Goal: Communication & Community: Answer question/provide support

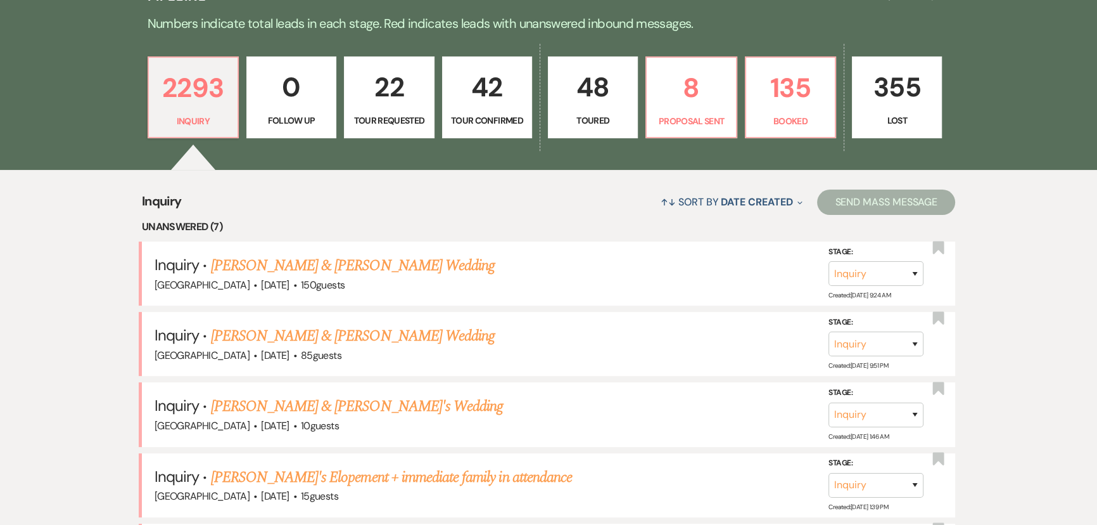
scroll to position [172, 0]
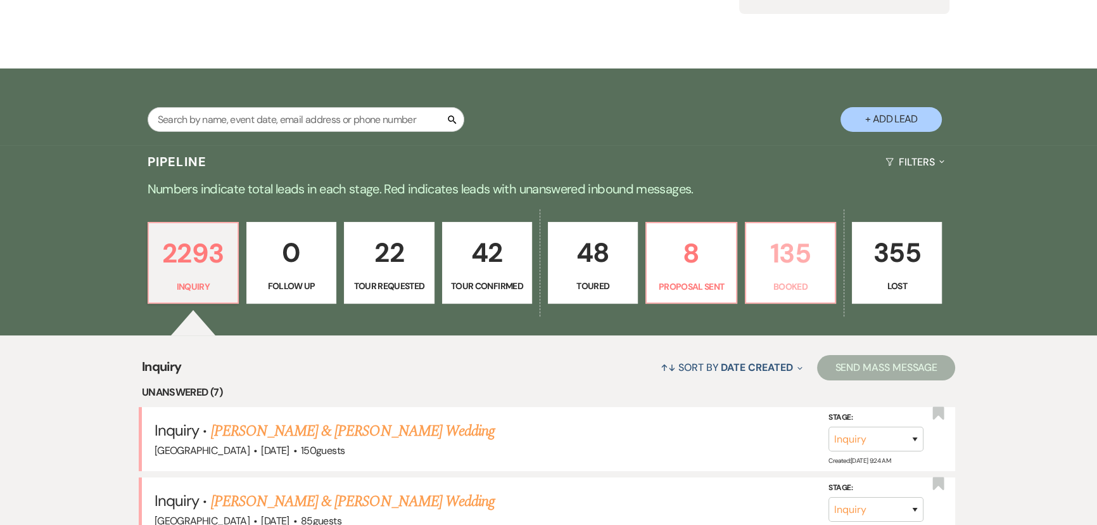
click at [777, 256] on p "135" at bounding box center [791, 253] width 74 height 42
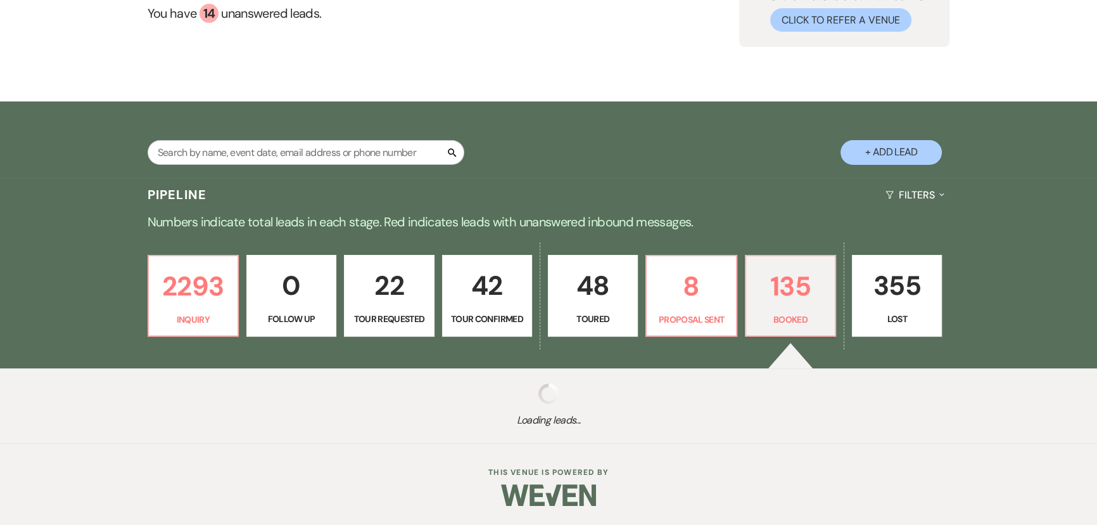
select select "7"
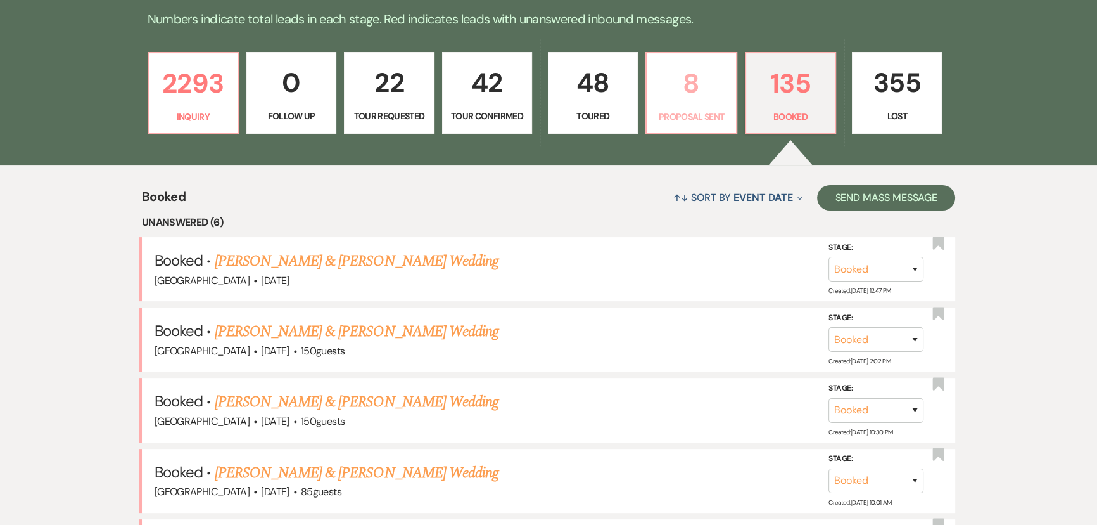
scroll to position [345, 0]
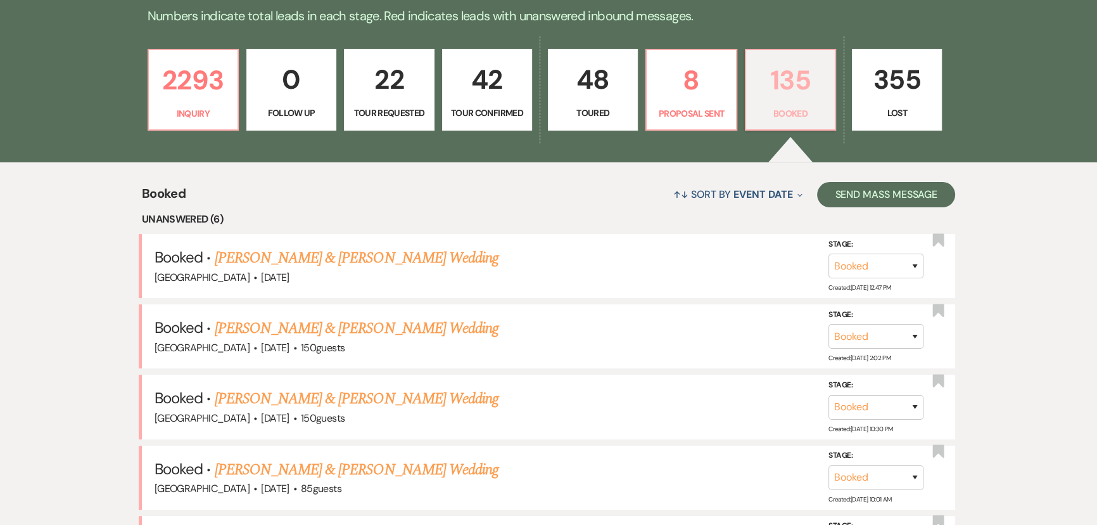
click at [795, 92] on p "135" at bounding box center [791, 80] width 74 height 42
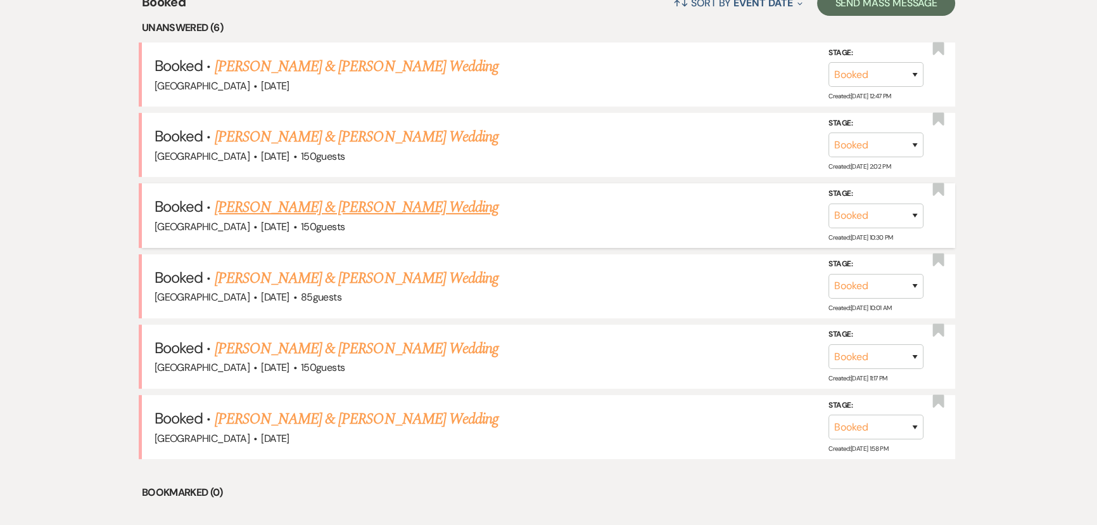
scroll to position [518, 0]
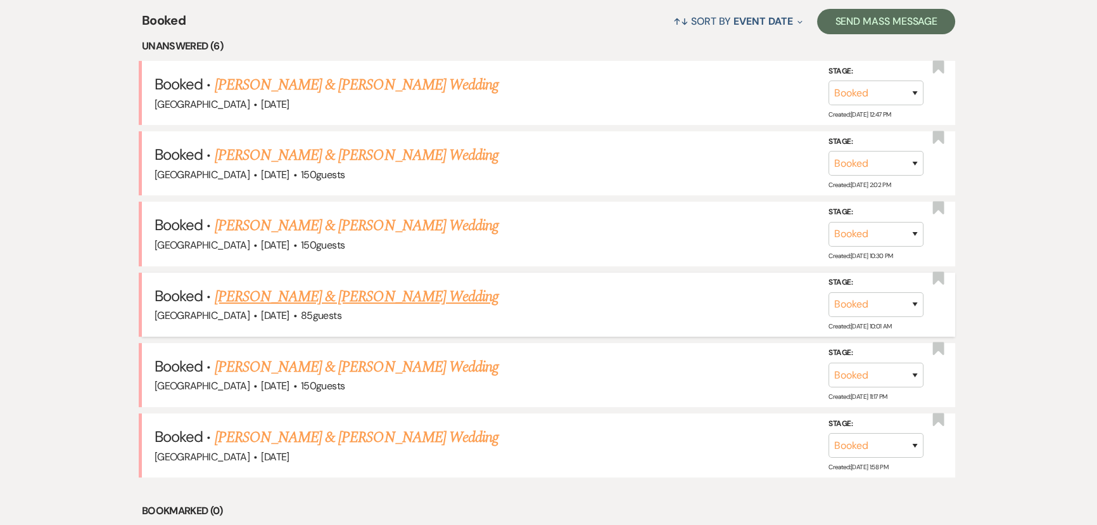
click at [291, 293] on link "[PERSON_NAME] & [PERSON_NAME] Wedding" at bounding box center [357, 296] width 284 height 23
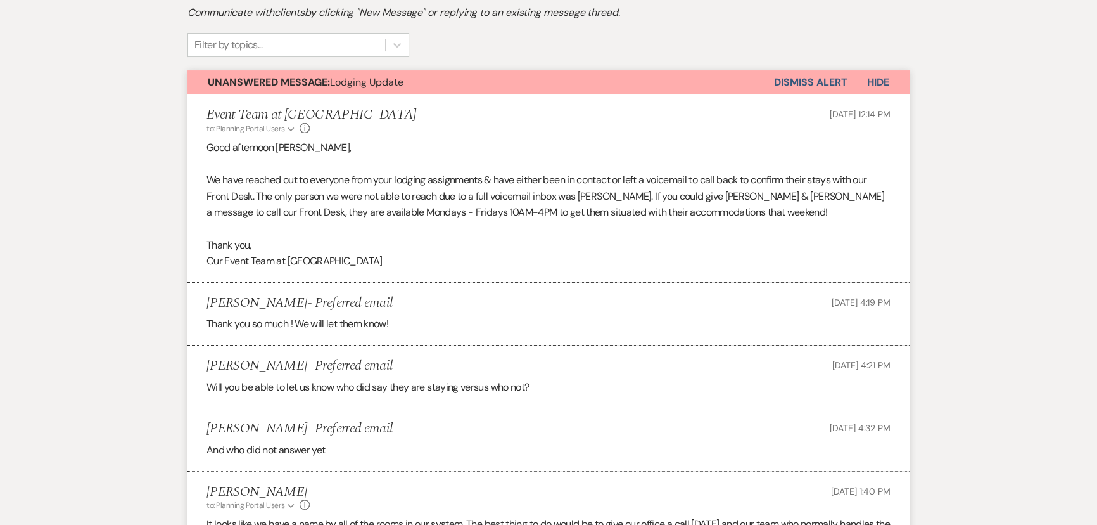
scroll to position [230, 0]
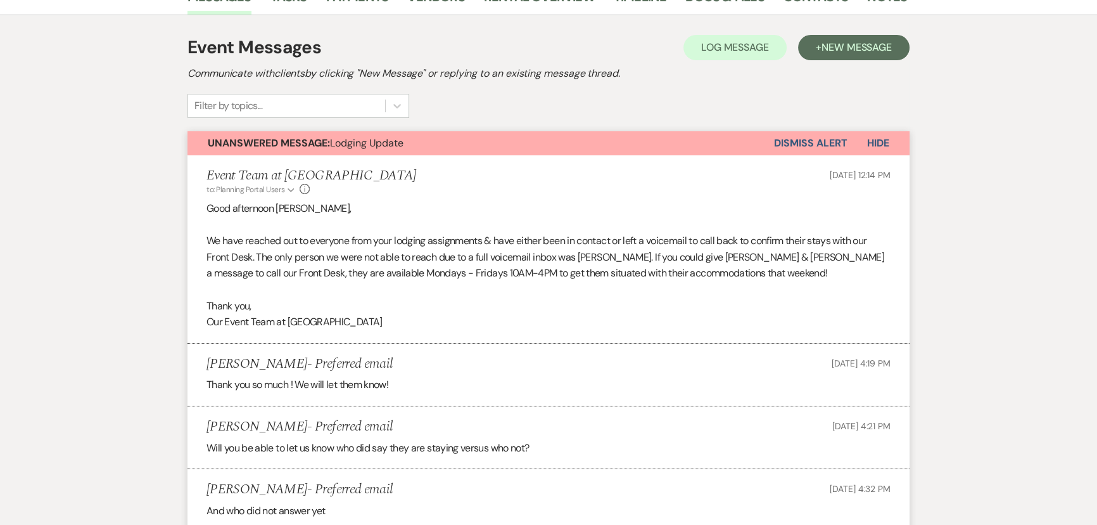
select select "7"
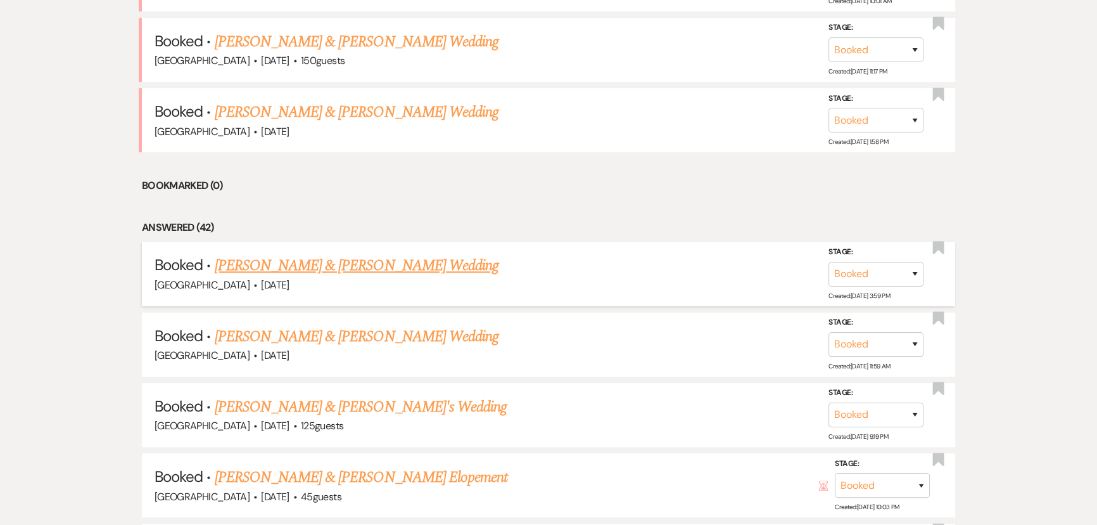
scroll to position [863, 0]
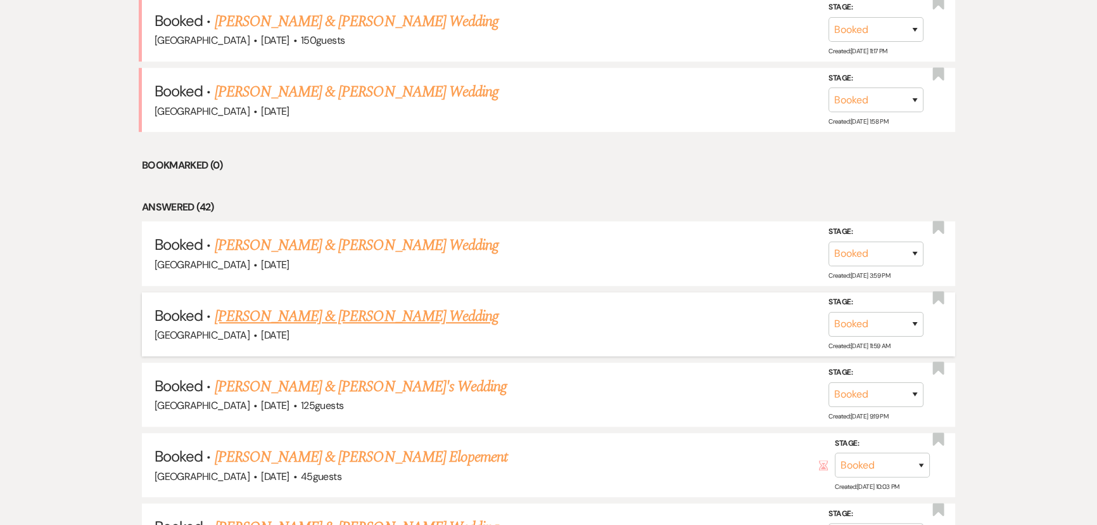
click at [303, 309] on link "[PERSON_NAME] & [PERSON_NAME] Wedding" at bounding box center [357, 316] width 284 height 23
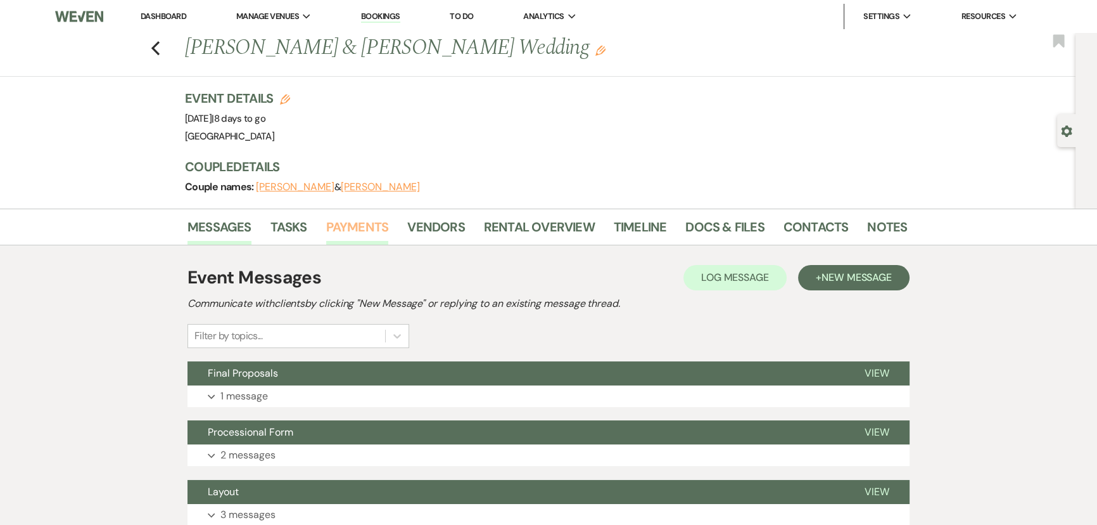
click at [375, 233] on link "Payments" at bounding box center [357, 231] width 63 height 28
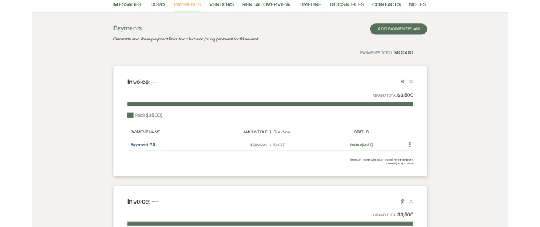
scroll to position [215, 0]
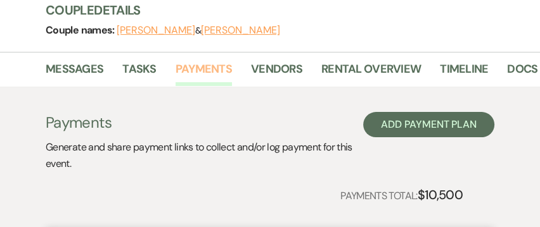
click at [203, 67] on link "Payments" at bounding box center [204, 73] width 56 height 26
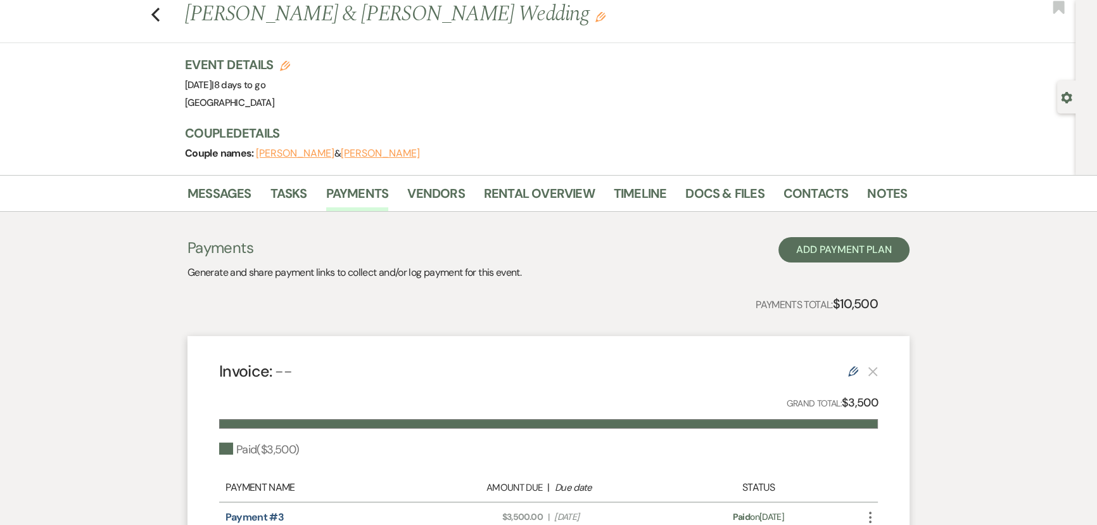
scroll to position [10, 0]
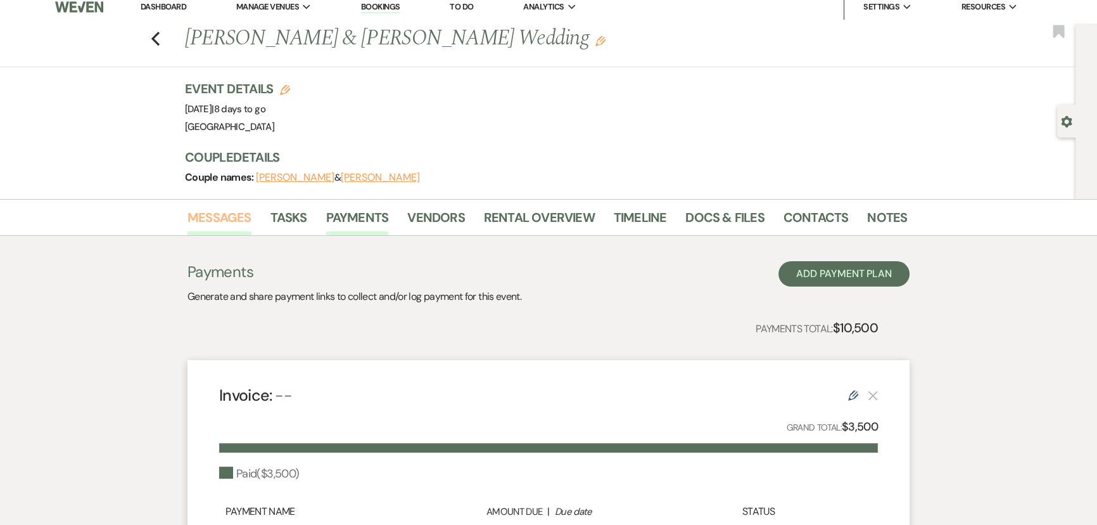
click at [241, 217] on link "Messages" at bounding box center [220, 221] width 64 height 28
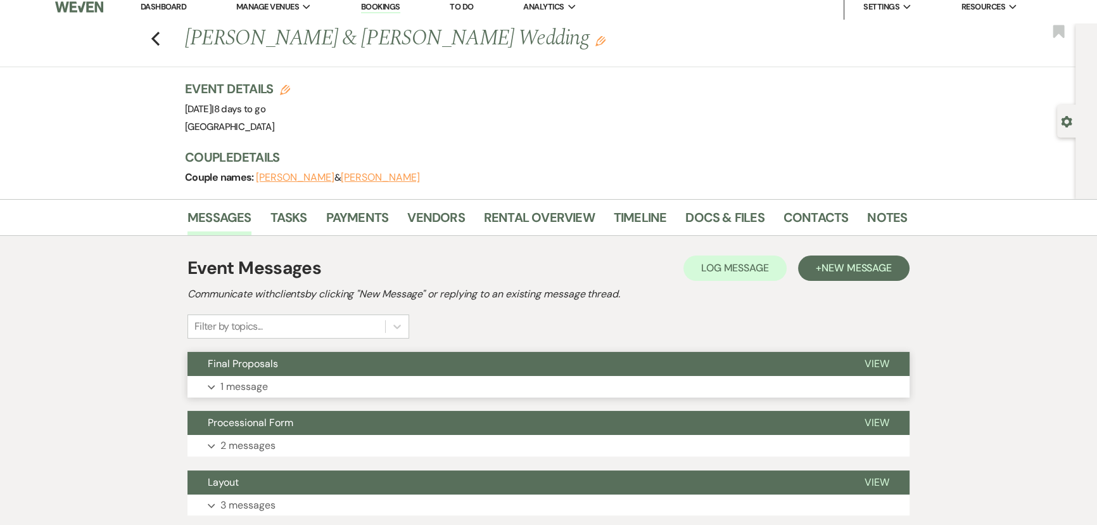
click at [255, 384] on p "1 message" at bounding box center [245, 386] width 48 height 16
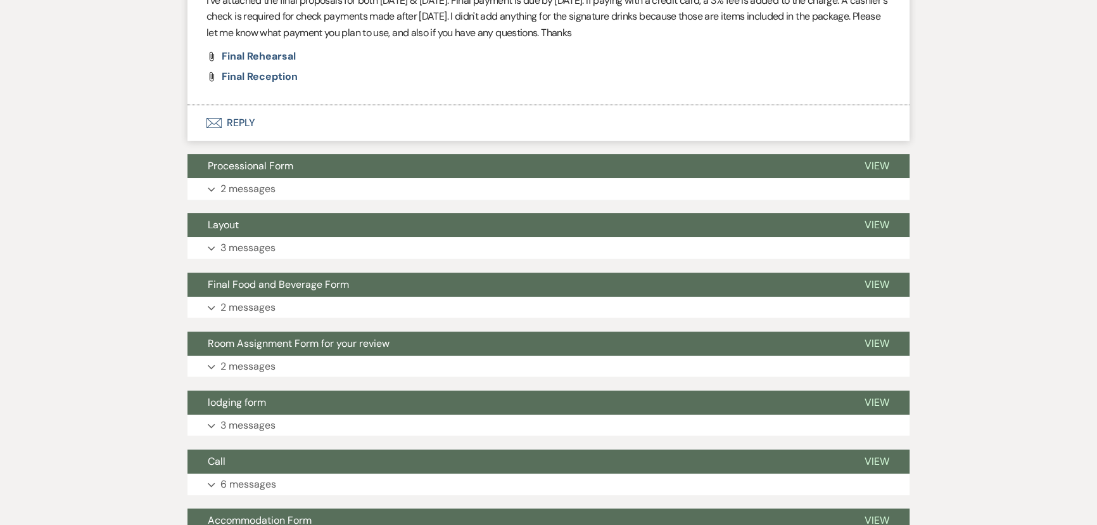
click at [248, 119] on button "Envelope Reply" at bounding box center [549, 122] width 722 height 35
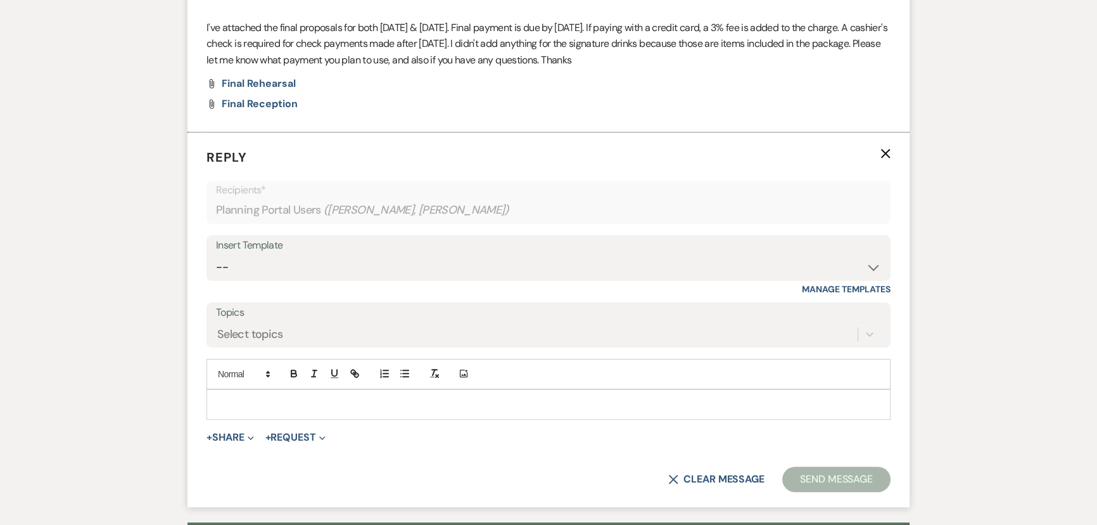
click at [249, 403] on p at bounding box center [549, 404] width 664 height 14
click at [236, 437] on button "+ Share Expand" at bounding box center [231, 437] width 48 height 10
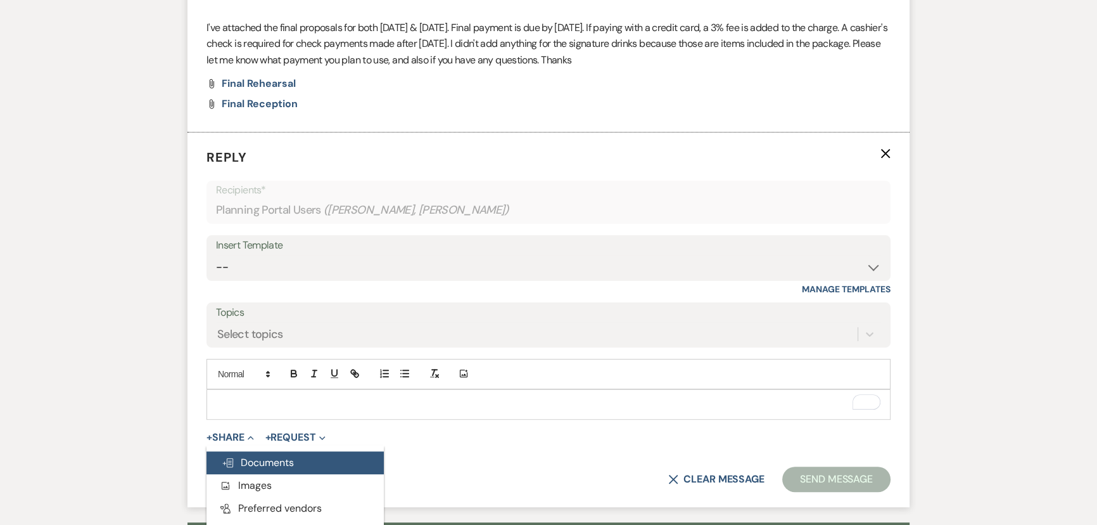
click at [242, 459] on span "Doc Upload Documents" at bounding box center [258, 462] width 72 height 13
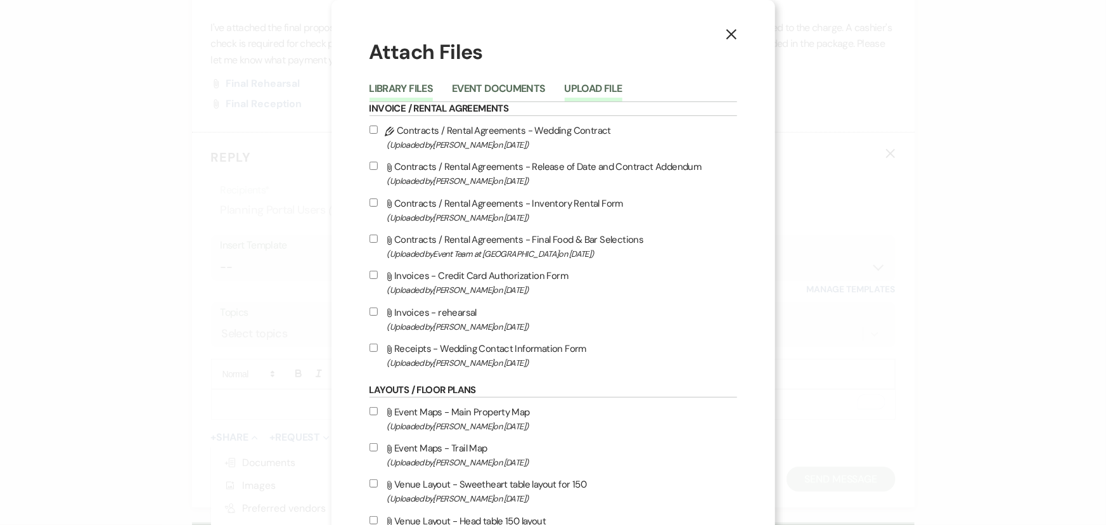
click at [591, 89] on button "Upload File" at bounding box center [594, 93] width 58 height 18
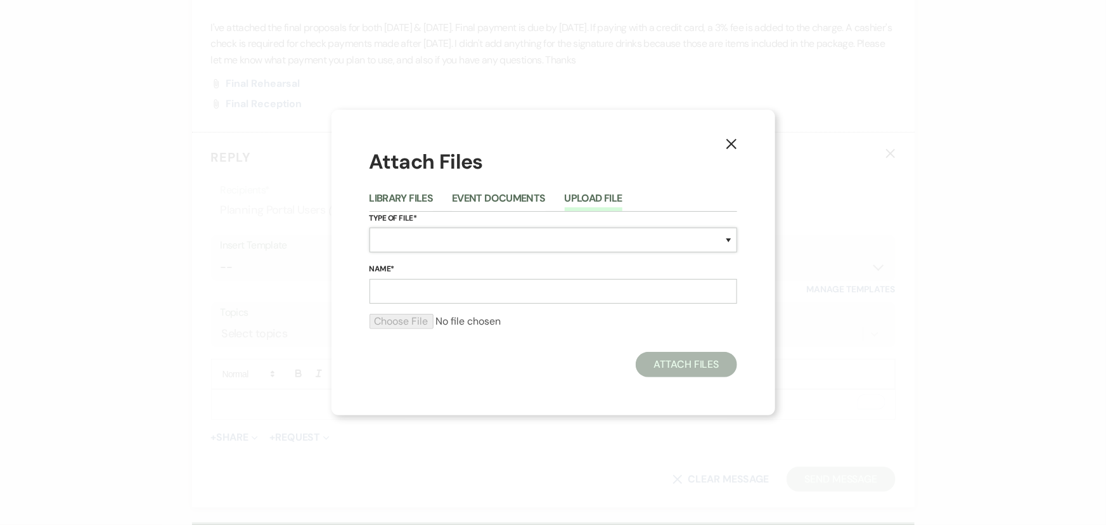
click at [467, 241] on select "Special Event Insurance Vendor Certificate of Insurance Contracts / Rental Agre…" at bounding box center [553, 239] width 368 height 25
select select "22"
click at [369, 227] on select "Special Event Insurance Vendor Certificate of Insurance Contracts / Rental Agre…" at bounding box center [553, 239] width 368 height 25
click at [481, 291] on input "Name*" at bounding box center [553, 291] width 368 height 25
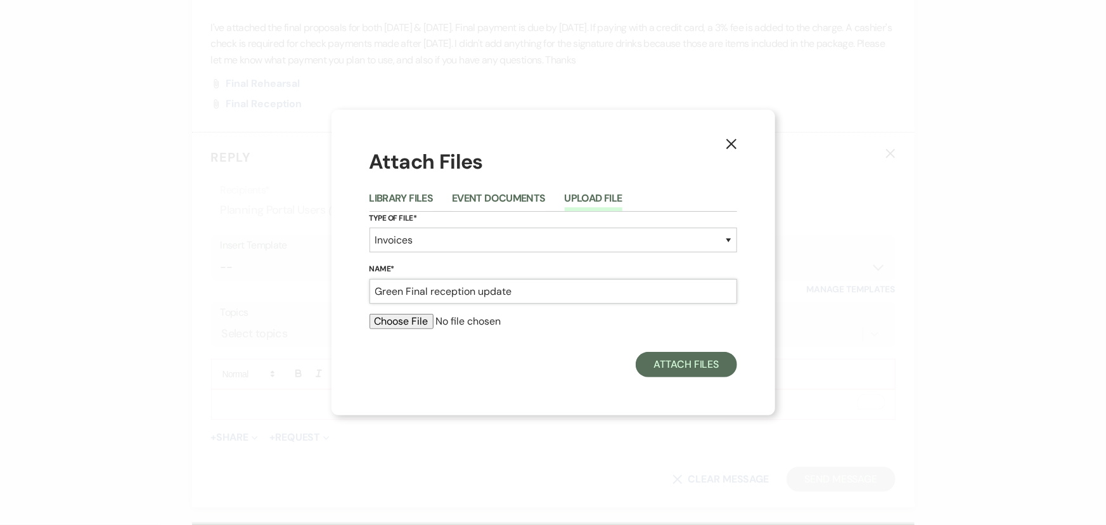
type input "Green Final reception update"
click at [410, 327] on input "file" at bounding box center [553, 321] width 368 height 15
type input "C:\fakepath\[PERSON_NAME] final reception update.pdf"
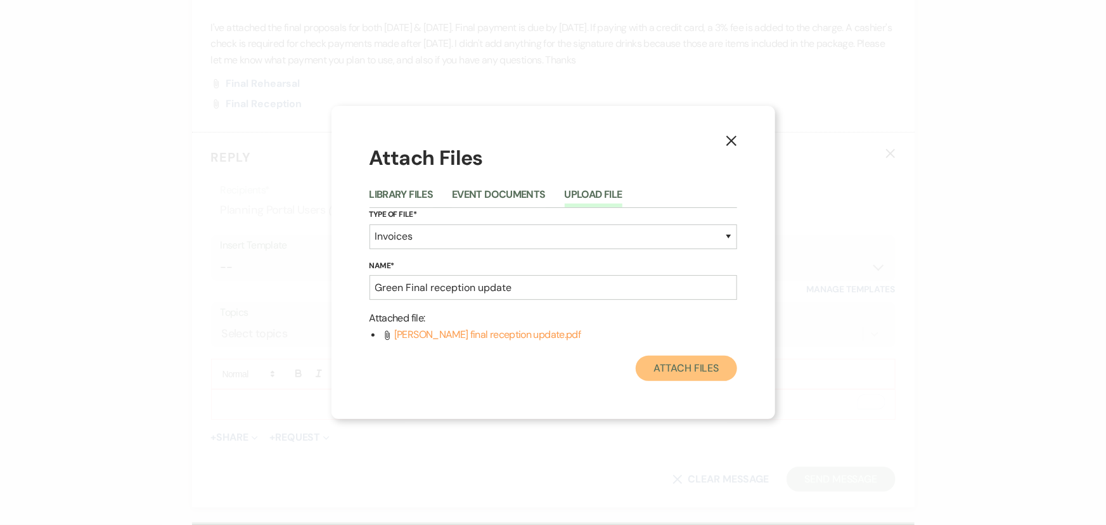
click at [716, 361] on button "Attach Files" at bounding box center [686, 367] width 101 height 25
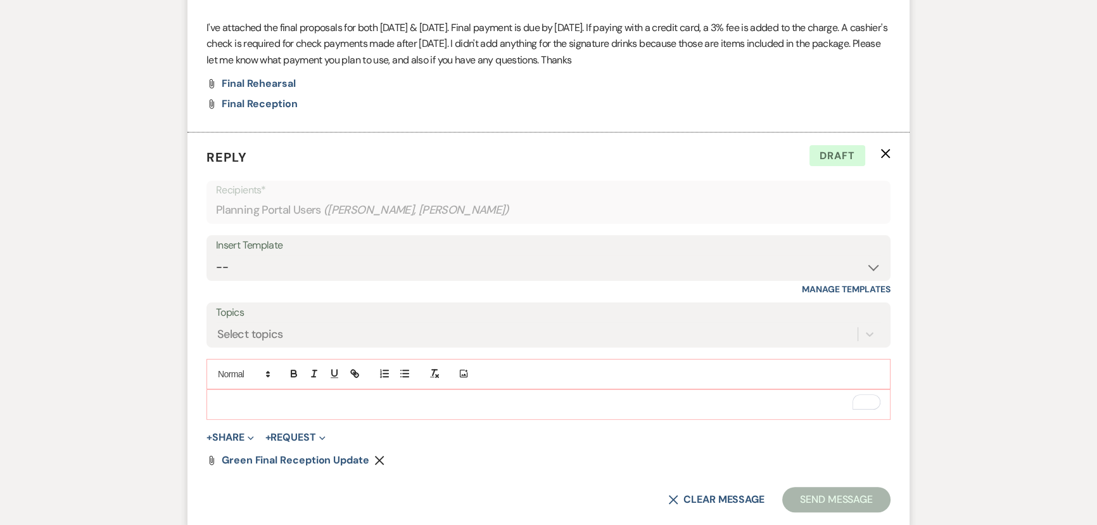
click at [511, 395] on div "To enrich screen reader interactions, please activate Accessibility in Grammarl…" at bounding box center [548, 404] width 683 height 29
click at [849, 501] on button "Send Message" at bounding box center [837, 499] width 108 height 25
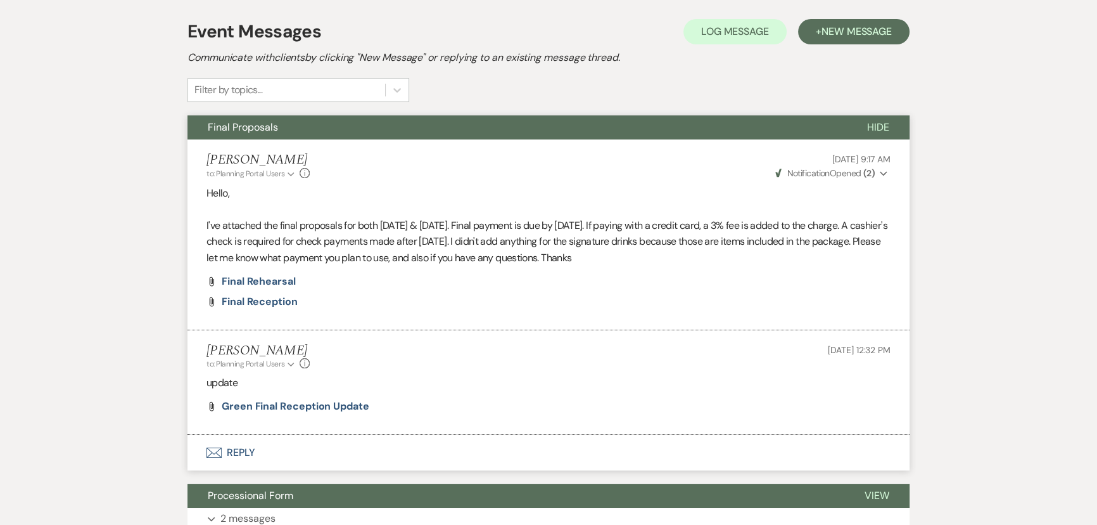
scroll to position [0, 0]
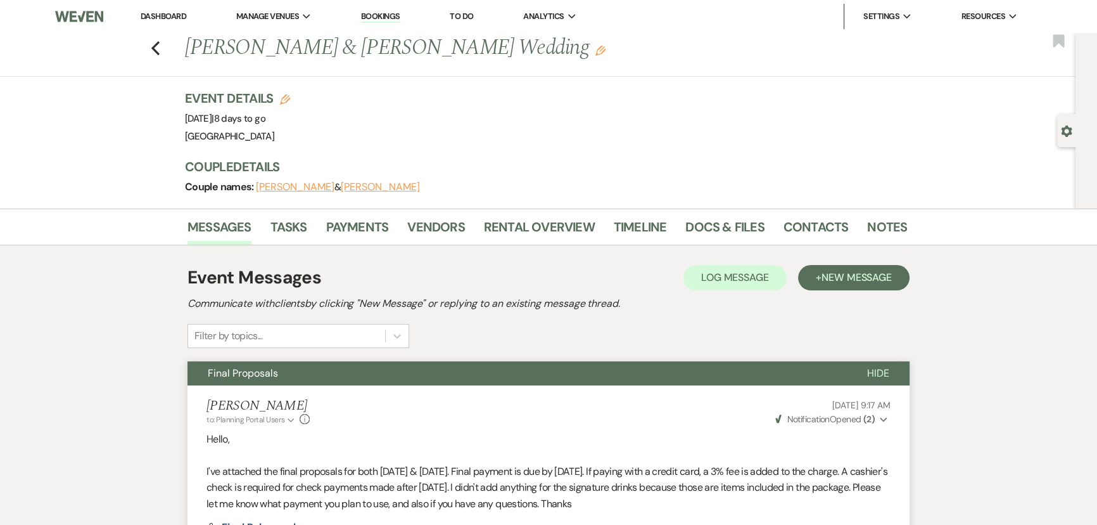
click at [186, 16] on link "Dashboard" at bounding box center [164, 16] width 46 height 11
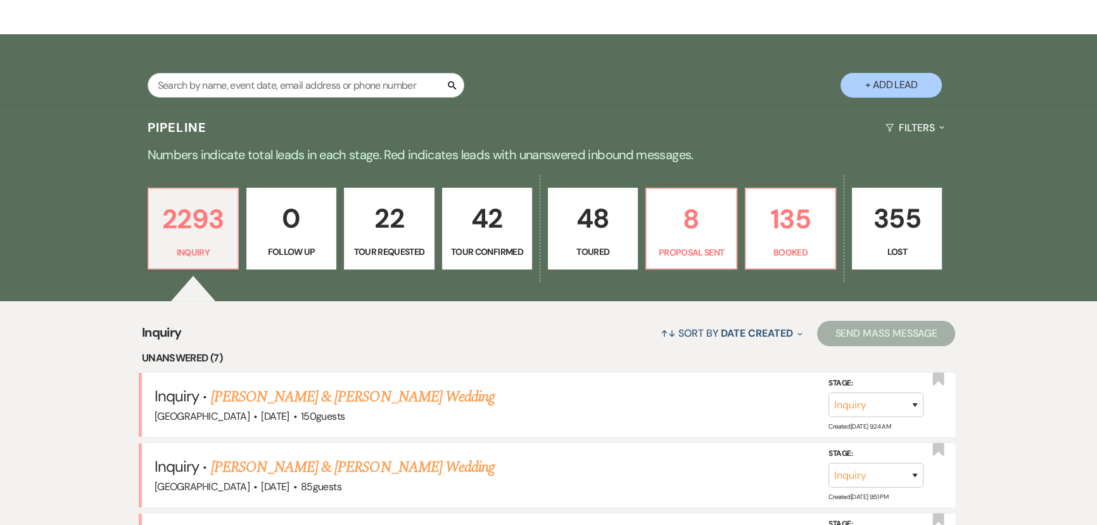
scroll to position [172, 0]
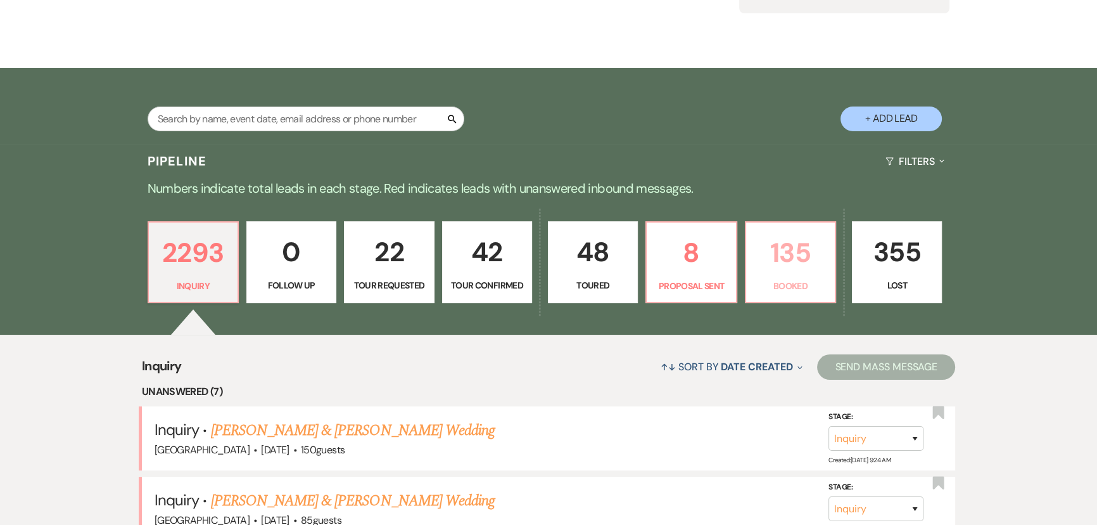
click at [800, 265] on p "135" at bounding box center [791, 252] width 74 height 42
select select "7"
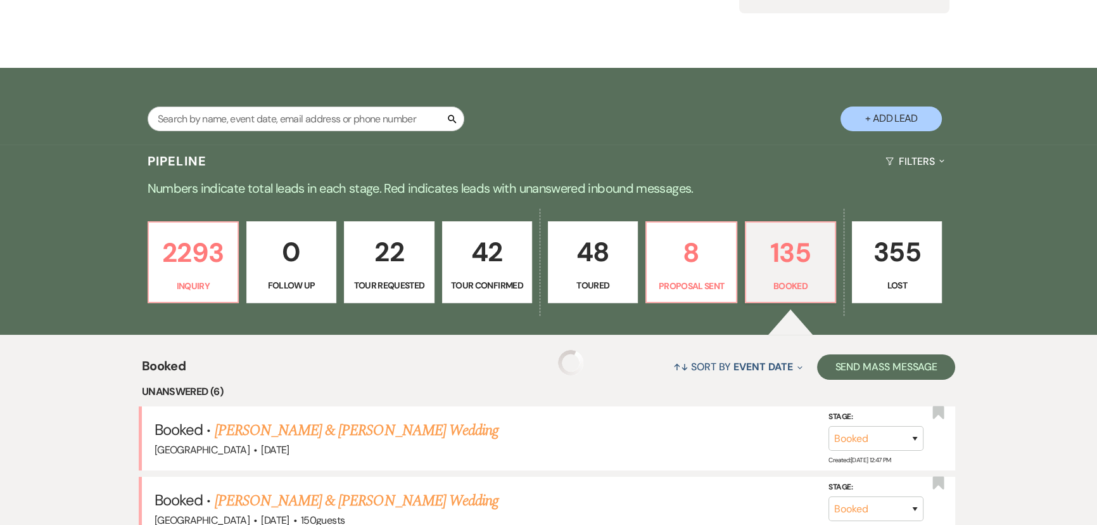
scroll to position [461, 0]
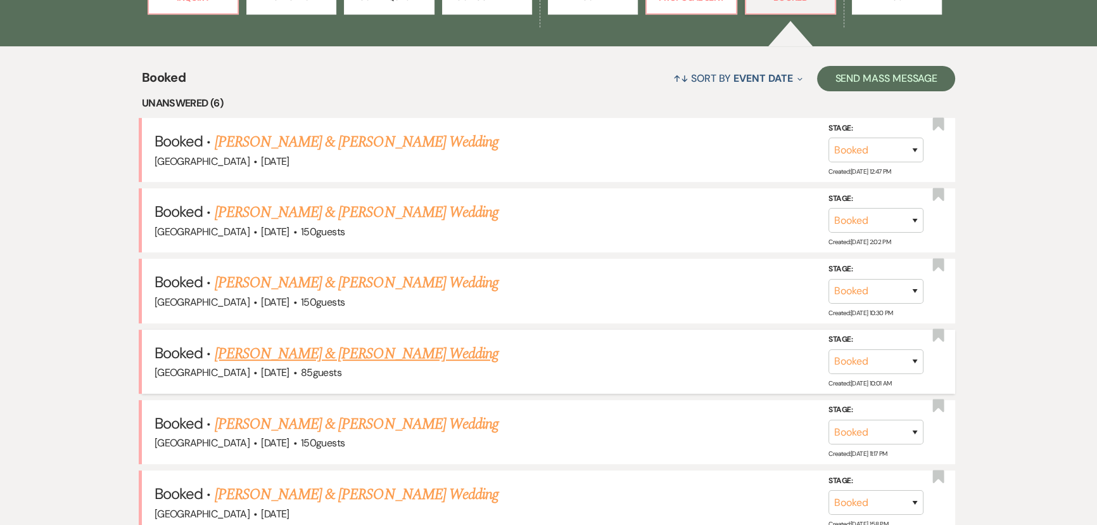
click at [333, 345] on link "[PERSON_NAME] & [PERSON_NAME] Wedding" at bounding box center [357, 353] width 284 height 23
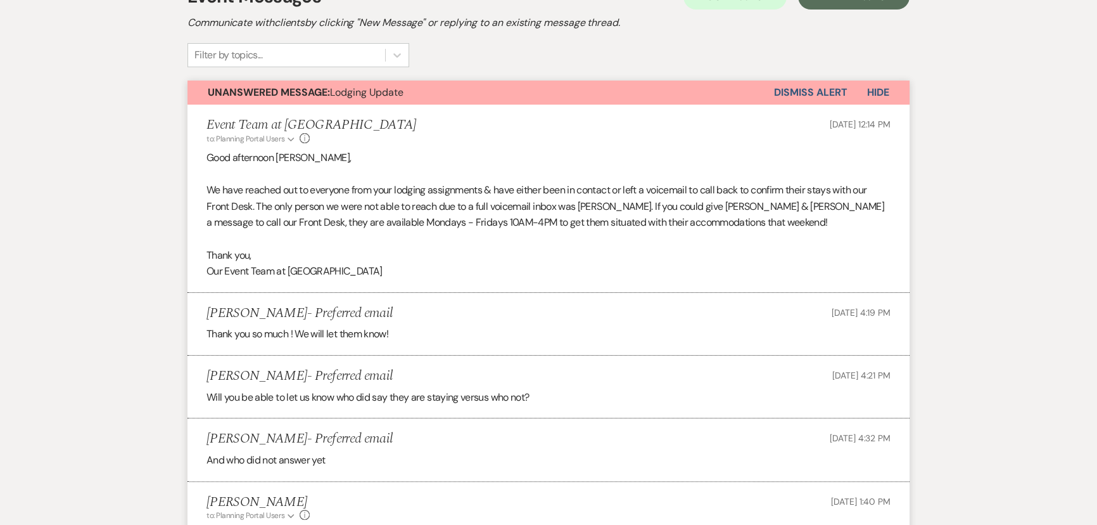
scroll to position [115, 0]
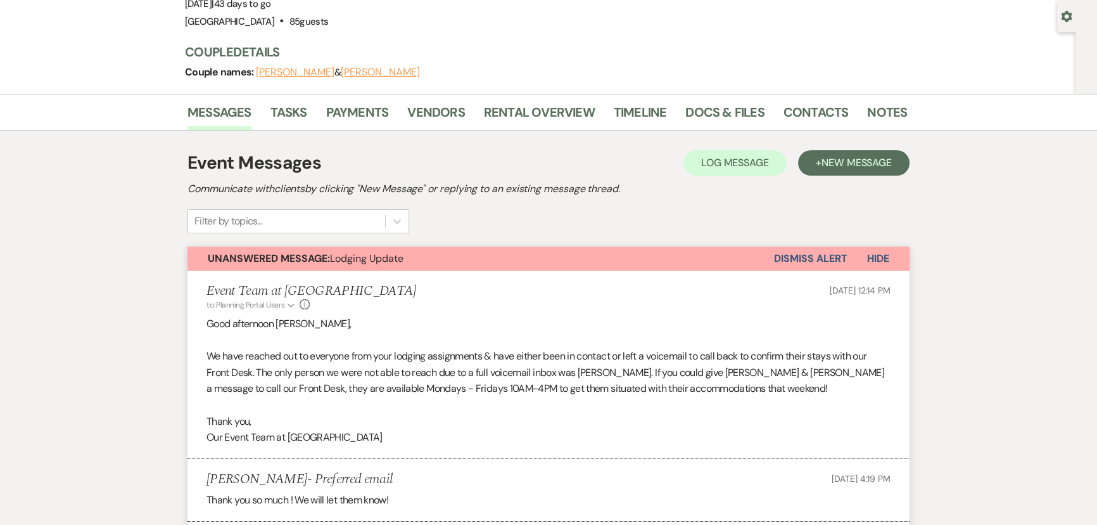
click at [806, 253] on button "Dismiss Alert" at bounding box center [810, 258] width 73 height 24
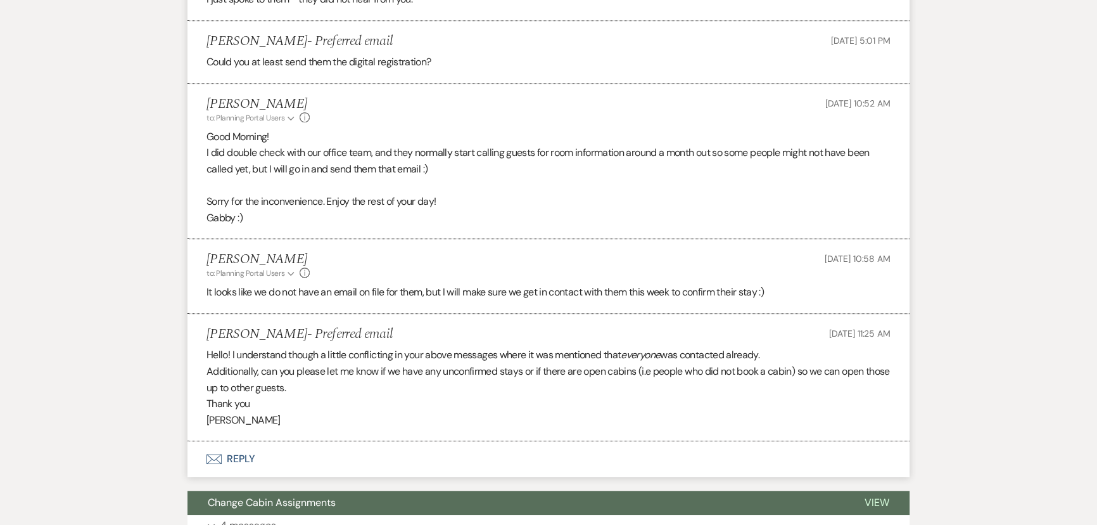
scroll to position [1267, 0]
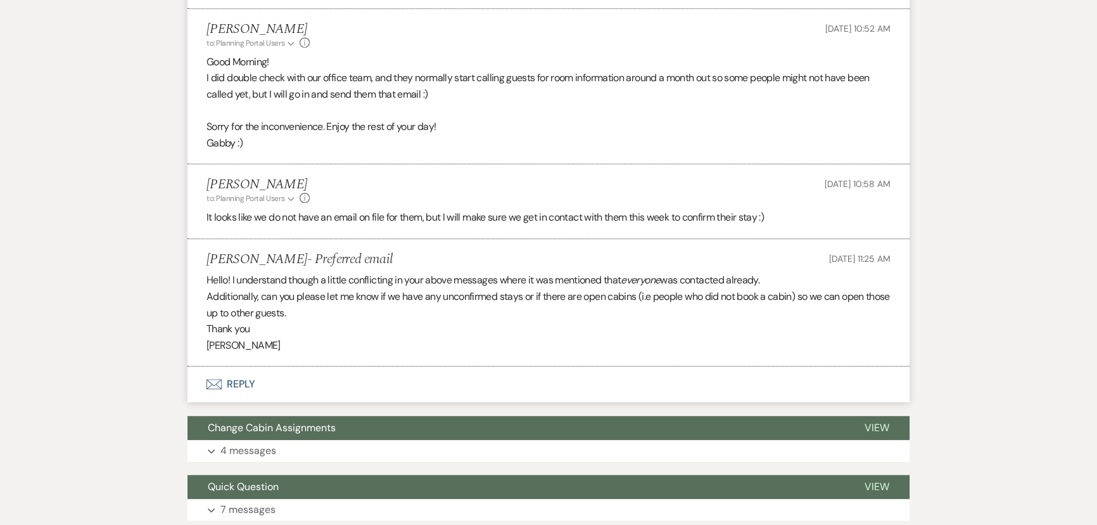
click at [231, 380] on button "Envelope Reply" at bounding box center [549, 383] width 722 height 35
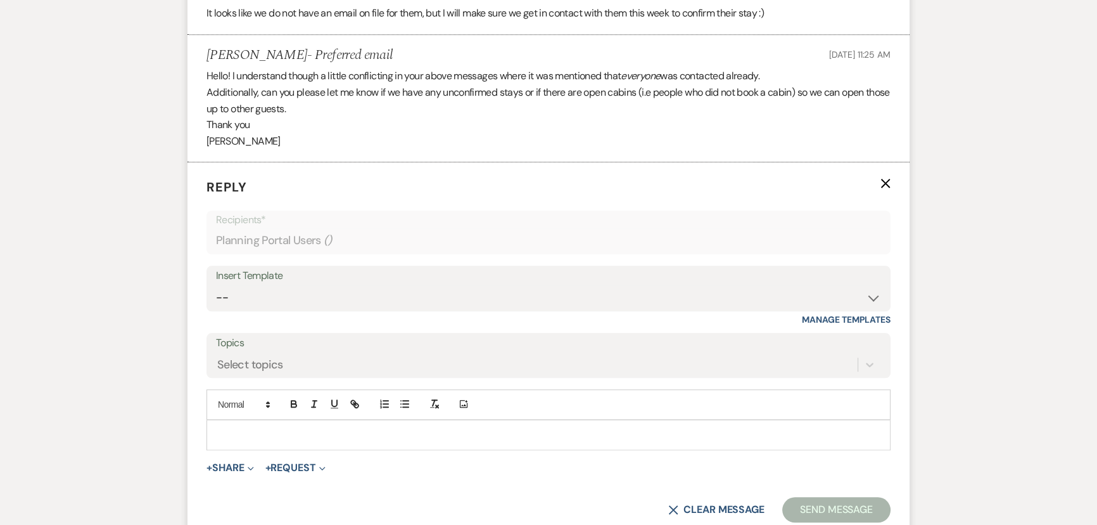
scroll to position [1558, 0]
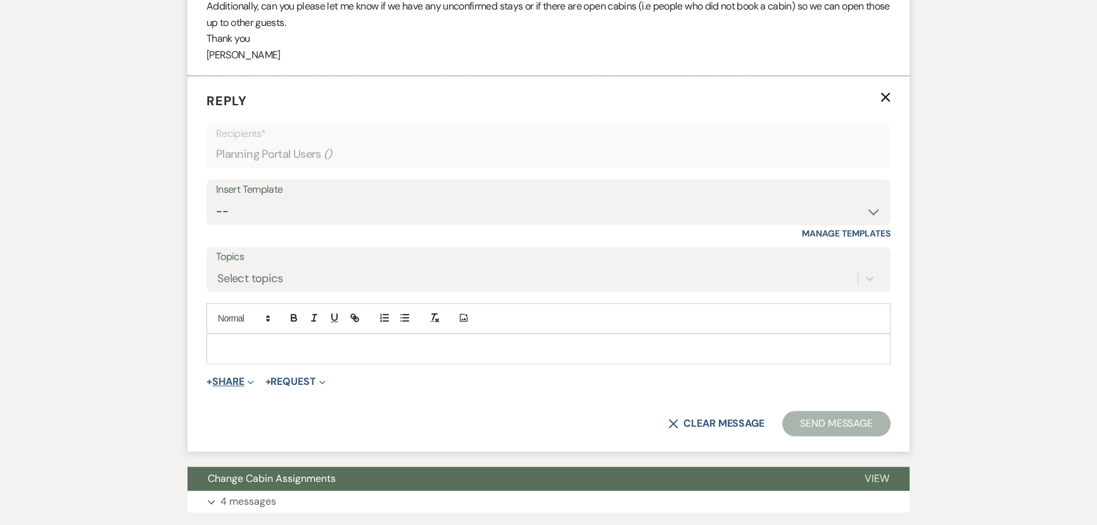
click at [233, 378] on button "+ Share Expand" at bounding box center [231, 381] width 48 height 10
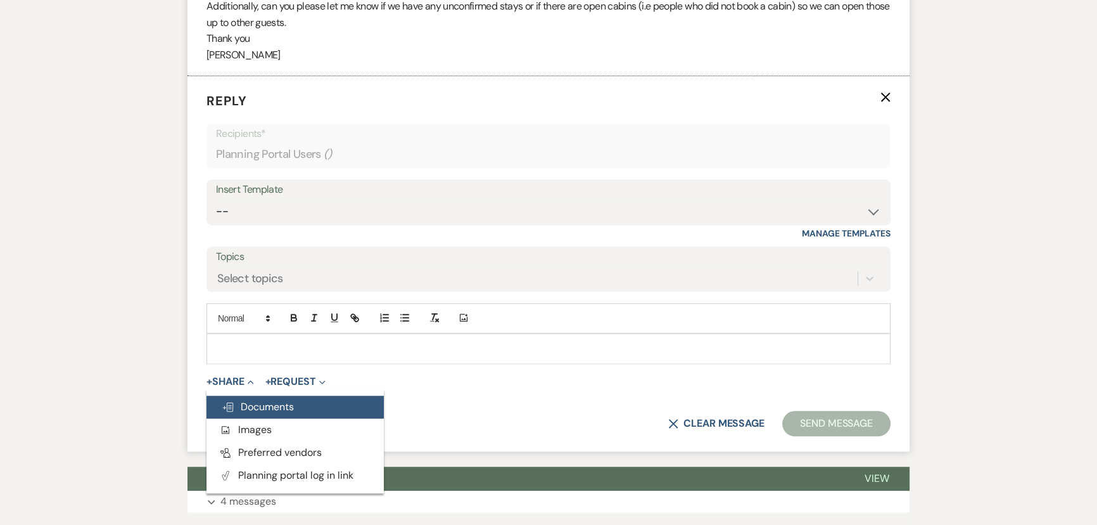
click at [265, 410] on span "Doc Upload Documents" at bounding box center [258, 406] width 72 height 13
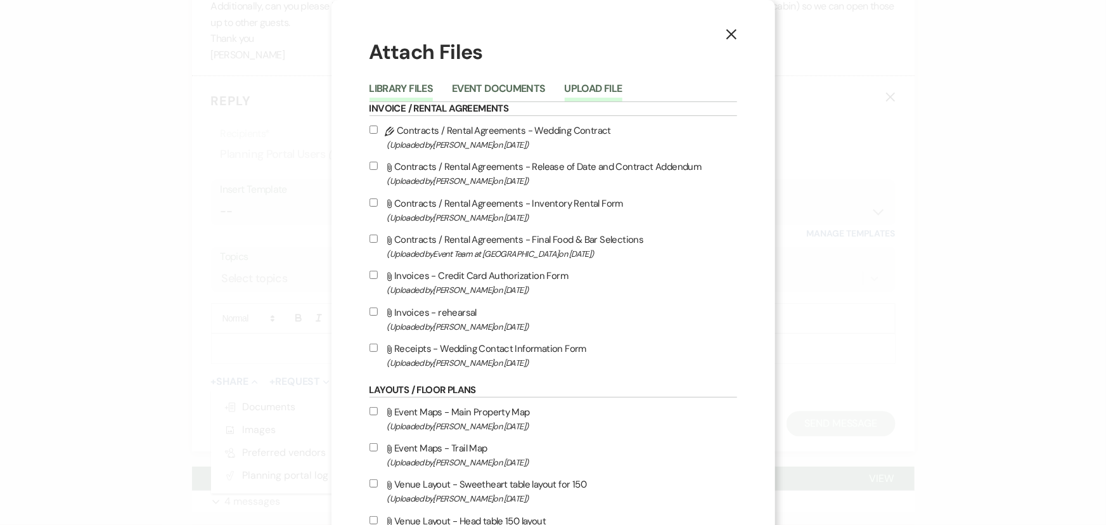
click at [575, 94] on button "Upload File" at bounding box center [594, 93] width 58 height 18
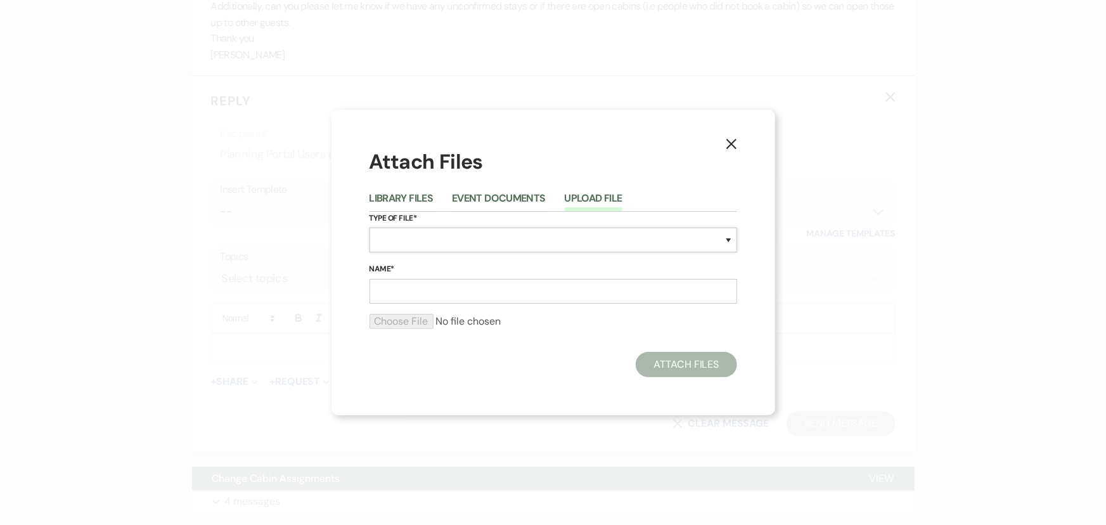
click at [422, 245] on select "Special Event Insurance Vendor Certificate of Insurance Contracts / Rental Agre…" at bounding box center [553, 239] width 368 height 25
select select "0"
click at [369, 227] on select "Special Event Insurance Vendor Certificate of Insurance Contracts / Rental Agre…" at bounding box center [553, 239] width 368 height 25
click at [410, 293] on input "Name*" at bounding box center [553, 291] width 368 height 25
type input "Room Assignment Form"
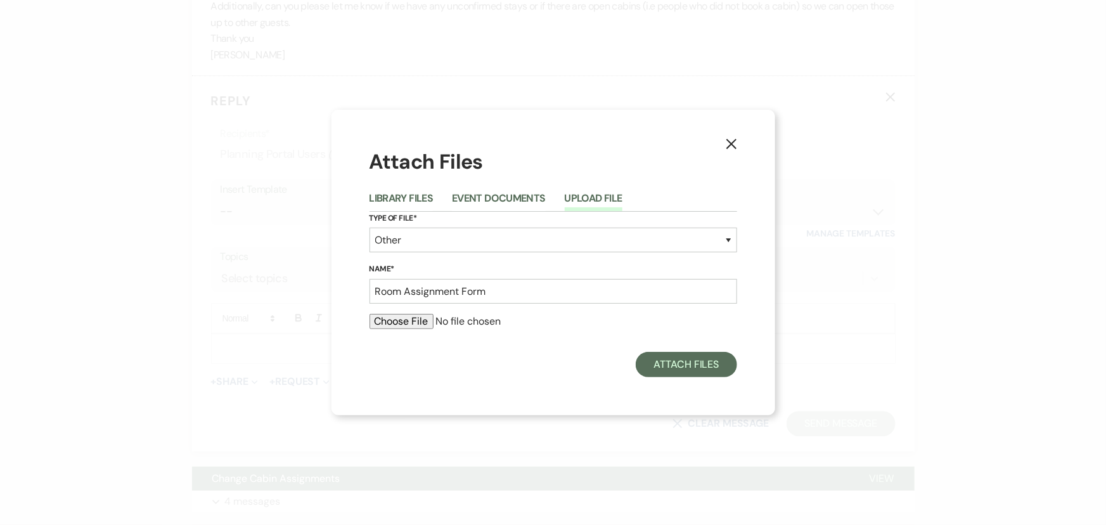
click at [425, 323] on input "file" at bounding box center [553, 321] width 368 height 15
type input "C:\fakepath\ThinkReservations Room Assignment Jolin & [PERSON_NAME] [DATE].pdf"
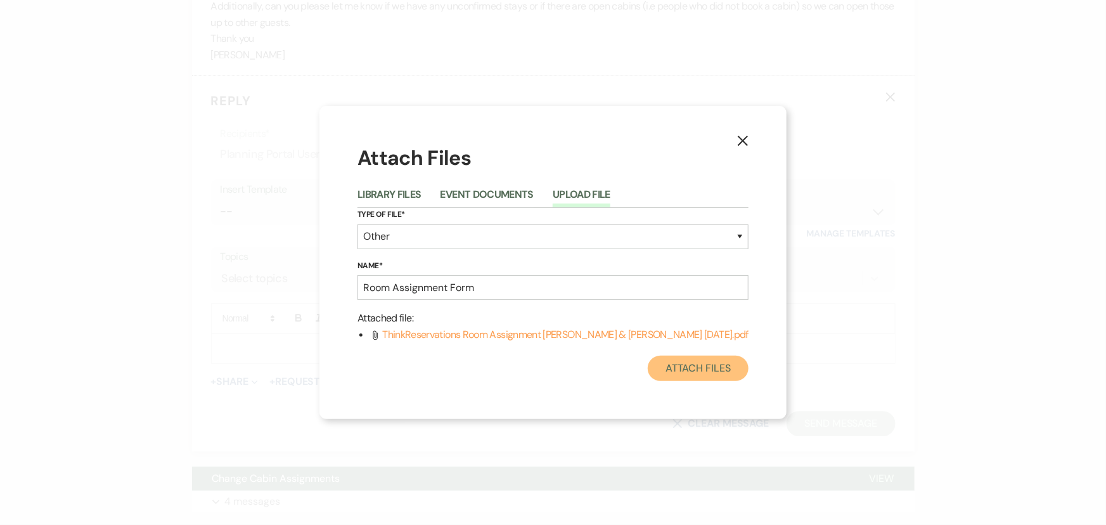
click at [672, 369] on button "Attach Files" at bounding box center [698, 367] width 101 height 25
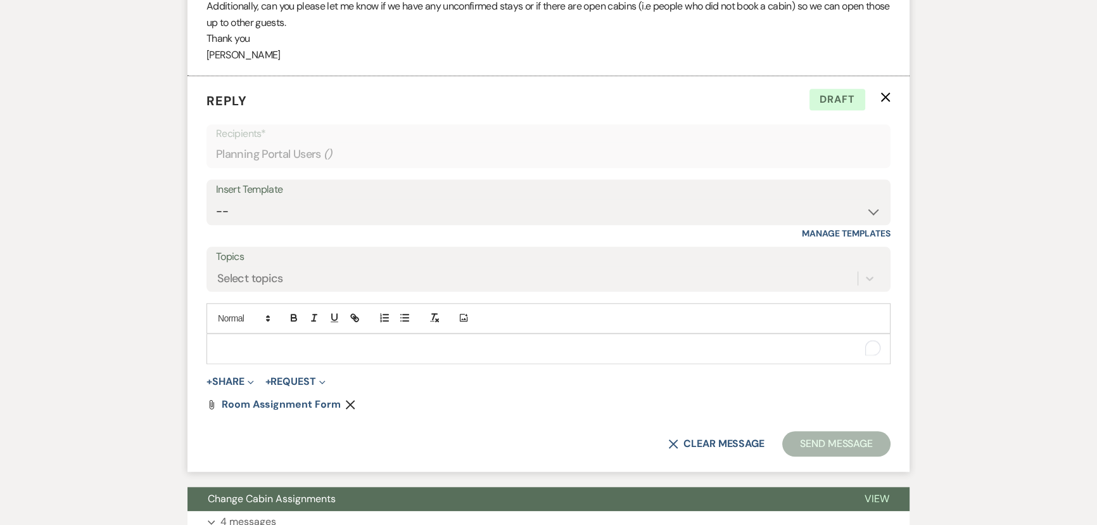
click at [374, 348] on p "To enrich screen reader interactions, please activate Accessibility in Grammarl…" at bounding box center [549, 349] width 664 height 14
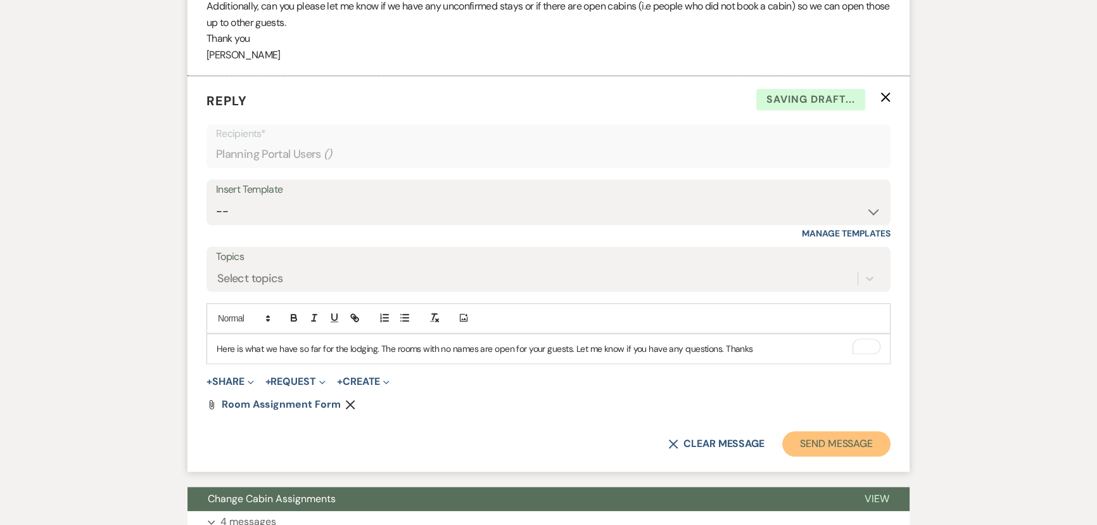
click at [800, 433] on button "Send Message" at bounding box center [837, 443] width 108 height 25
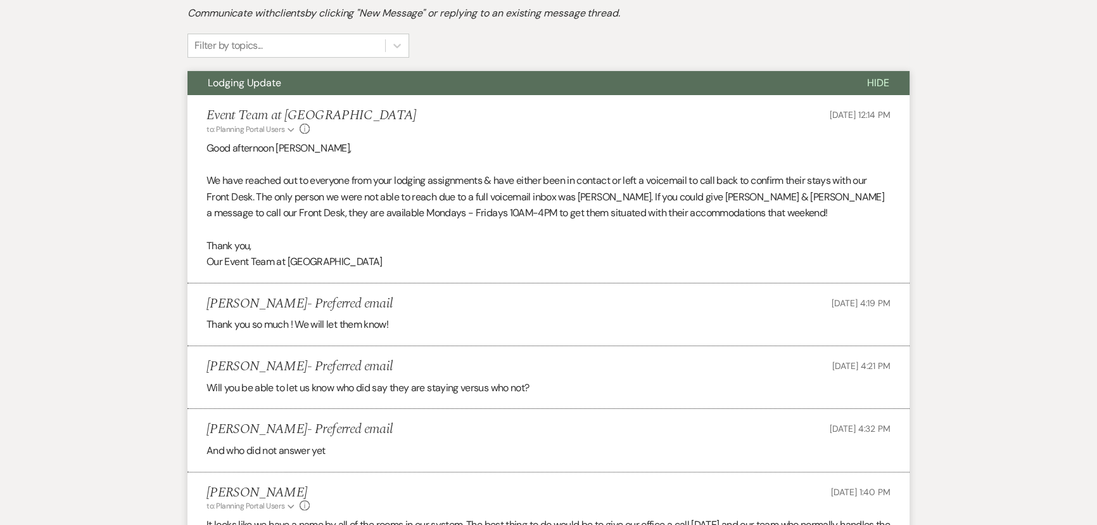
scroll to position [0, 0]
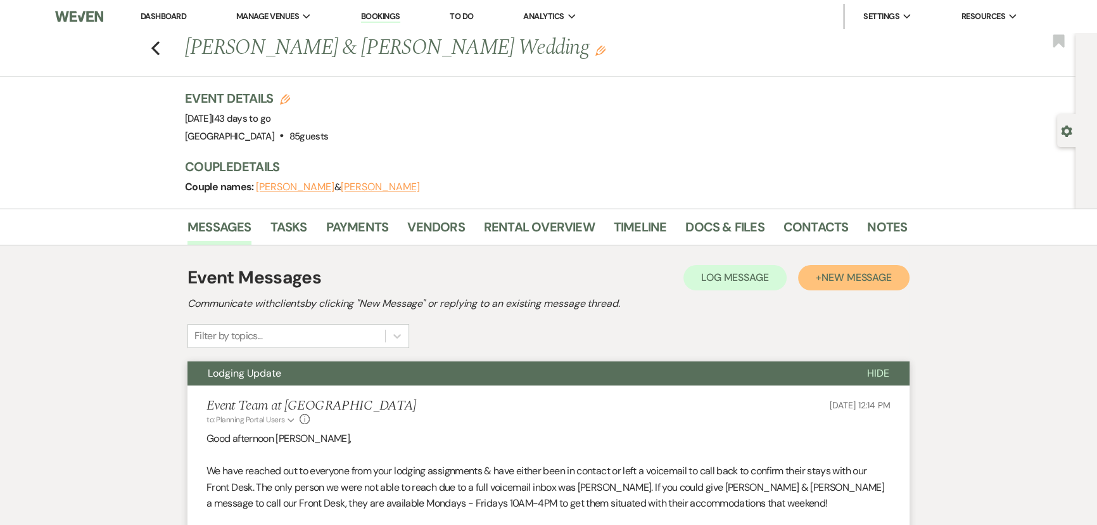
click at [833, 283] on button "+ New Message" at bounding box center [854, 277] width 112 height 25
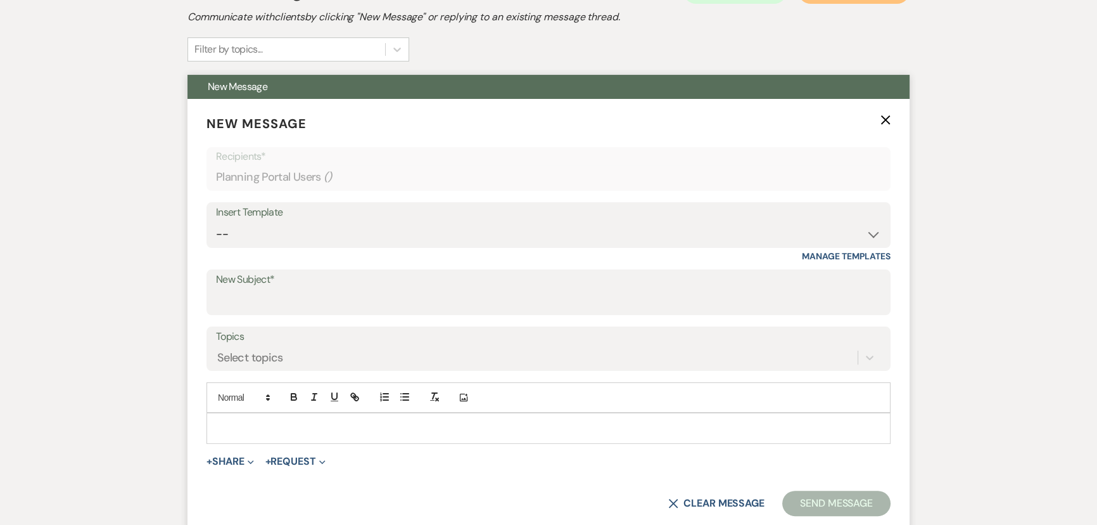
scroll to position [288, 0]
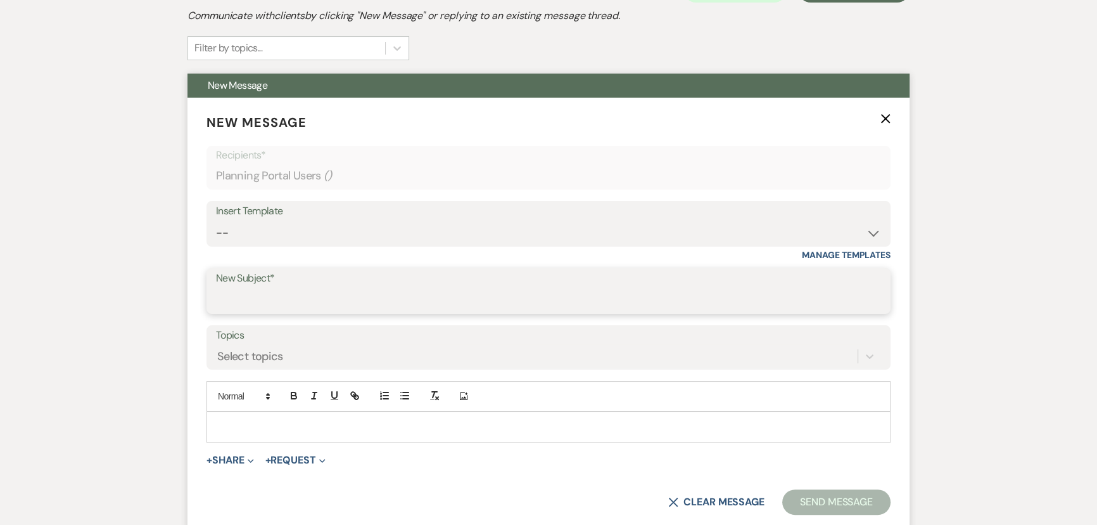
click at [315, 304] on input "New Subject*" at bounding box center [548, 300] width 665 height 25
type input "Final Call"
click at [259, 431] on p at bounding box center [549, 426] width 664 height 14
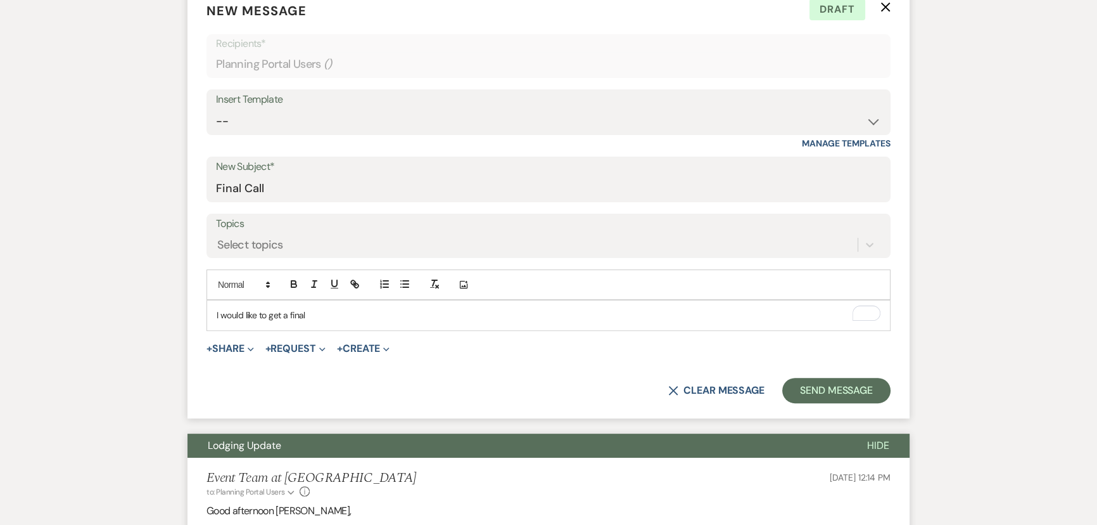
scroll to position [398, 0]
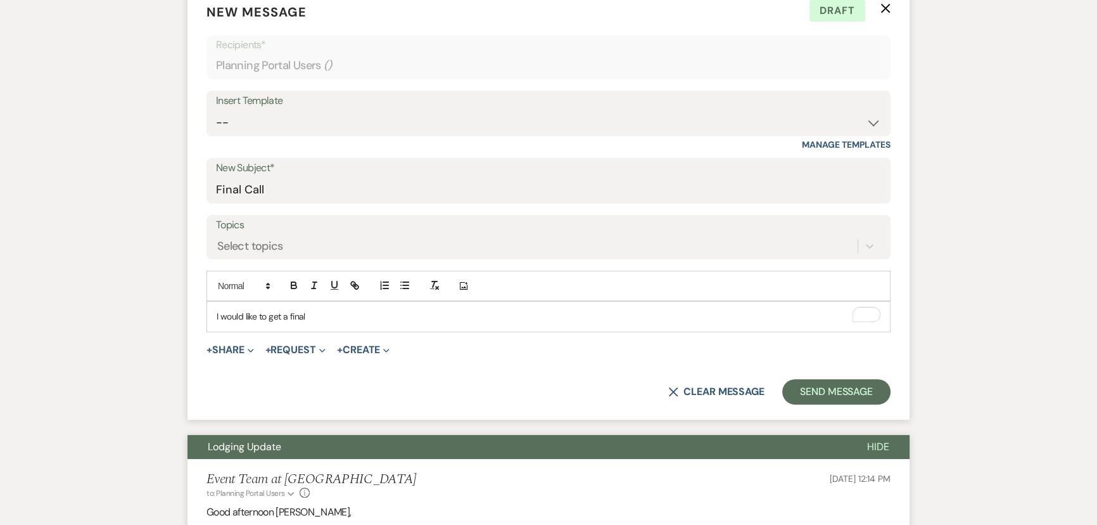
click at [448, 323] on div "I would like to get a final" at bounding box center [548, 316] width 683 height 29
click at [483, 317] on p "I would like to get a final call scheduled with you to go over the final detial…" at bounding box center [549, 316] width 664 height 14
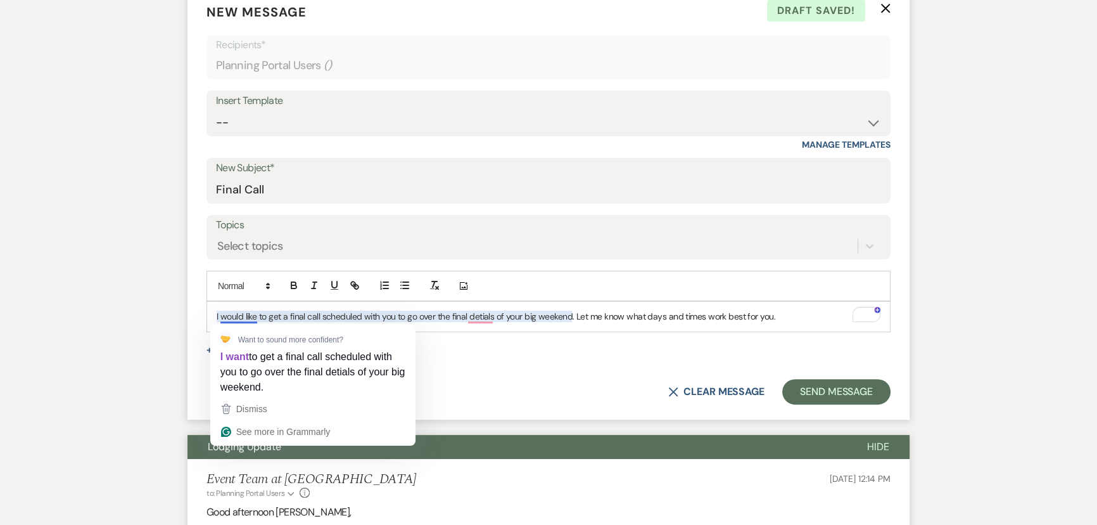
click at [230, 314] on p "I would like to get a final call scheduled with you to go over the final detial…" at bounding box center [549, 316] width 664 height 14
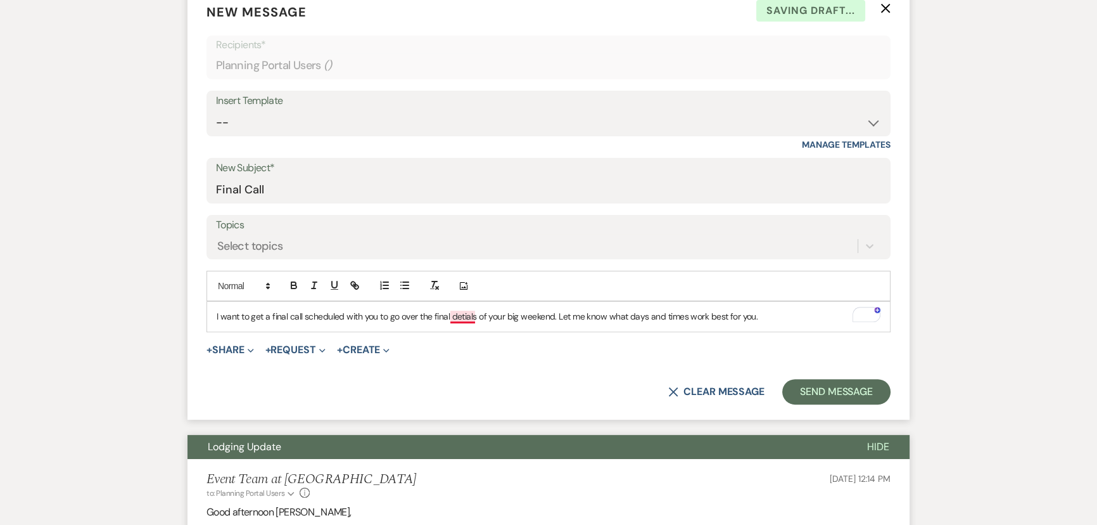
click at [460, 317] on p "I want to get a final call scheduled with you to go over the final detials of y…" at bounding box center [549, 316] width 664 height 14
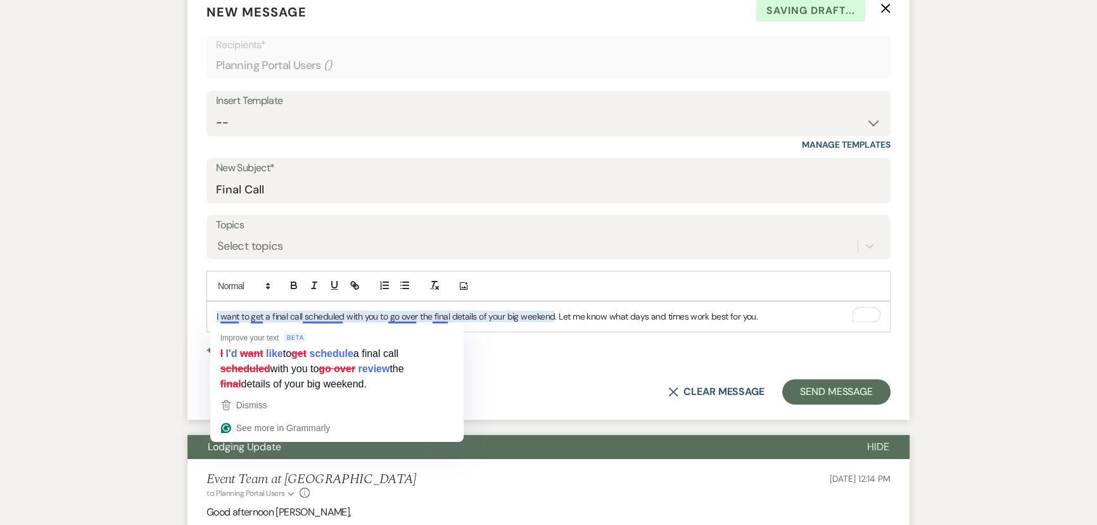
click at [234, 321] on p "I want to get a final call scheduled with you to go over the final details of y…" at bounding box center [549, 316] width 664 height 14
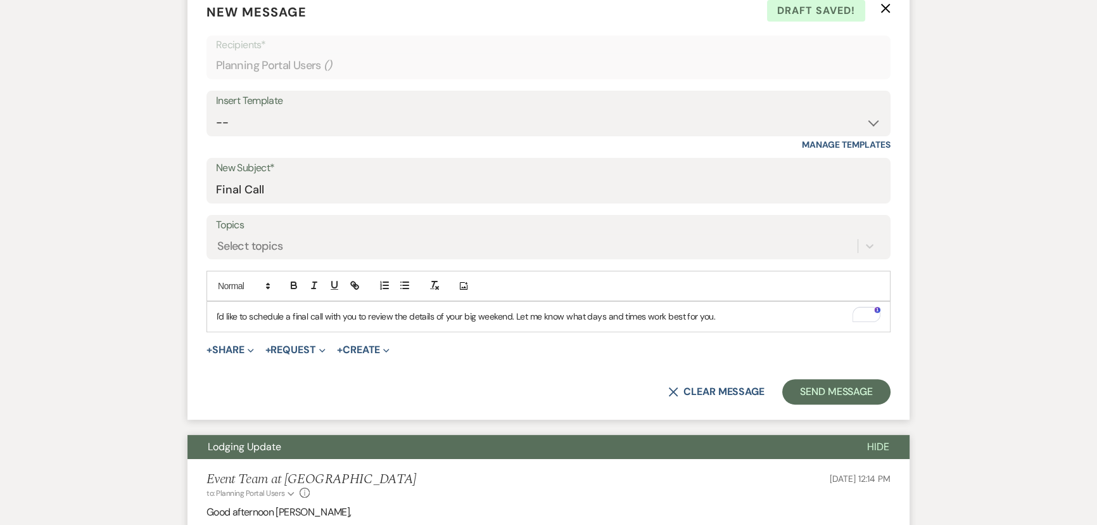
click at [394, 316] on p "I'd like to schedule a final call with you to review the details of your big we…" at bounding box center [549, 316] width 664 height 14
click at [728, 310] on p "I'd like to schedule a final call with you to review the details of your big we…" at bounding box center [549, 316] width 664 height 14
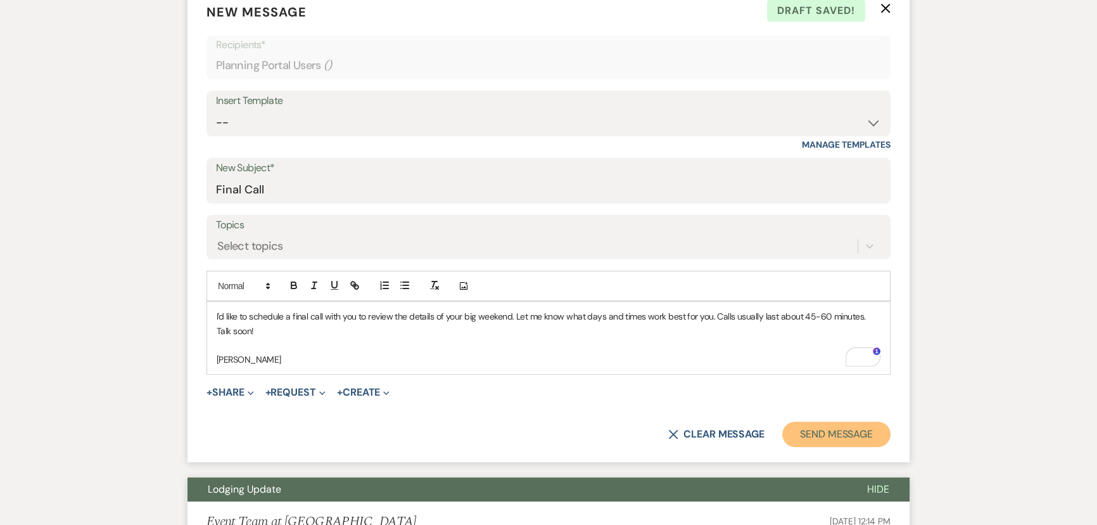
click at [836, 436] on button "Send Message" at bounding box center [837, 433] width 108 height 25
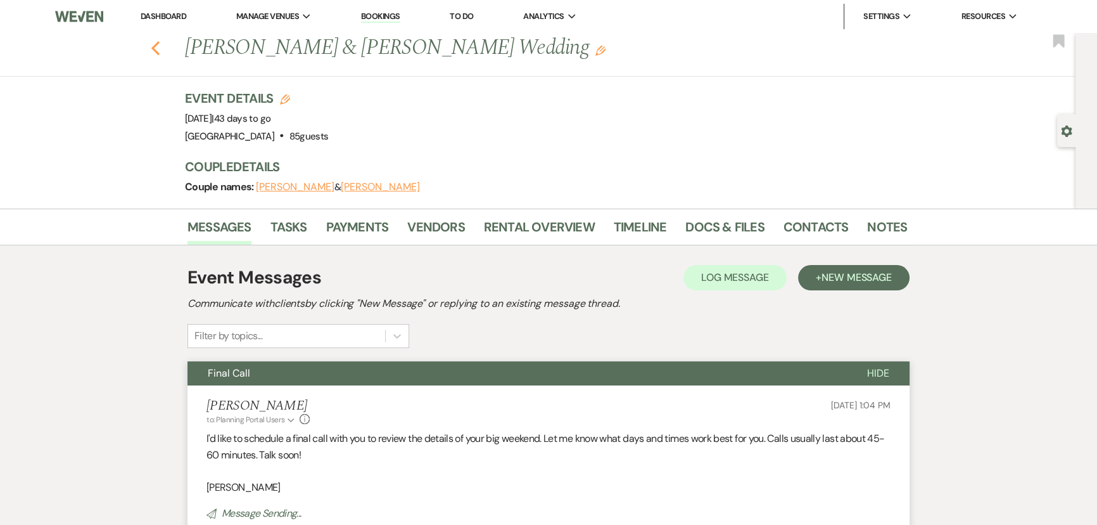
click at [158, 49] on use "button" at bounding box center [155, 48] width 8 height 14
select select "7"
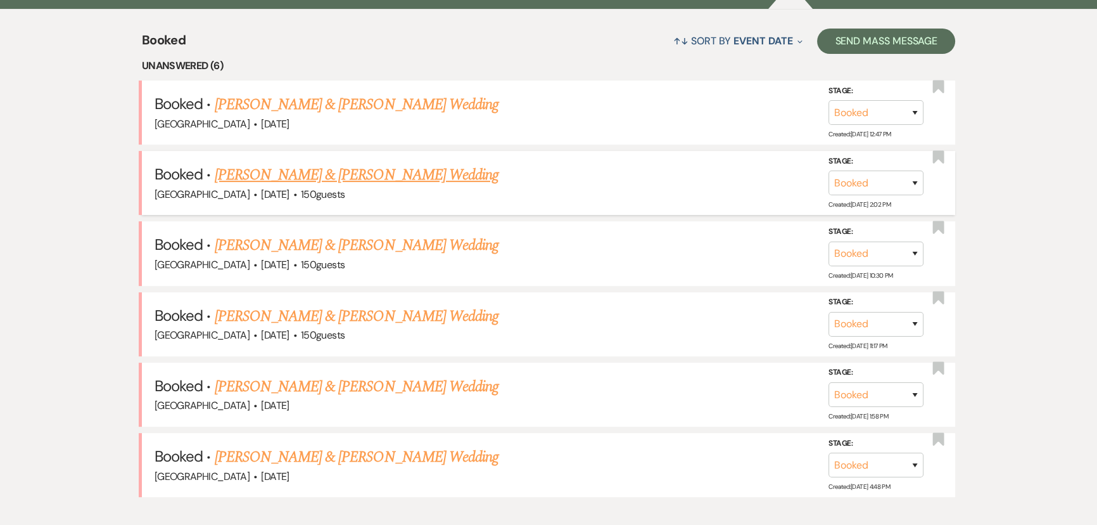
scroll to position [518, 0]
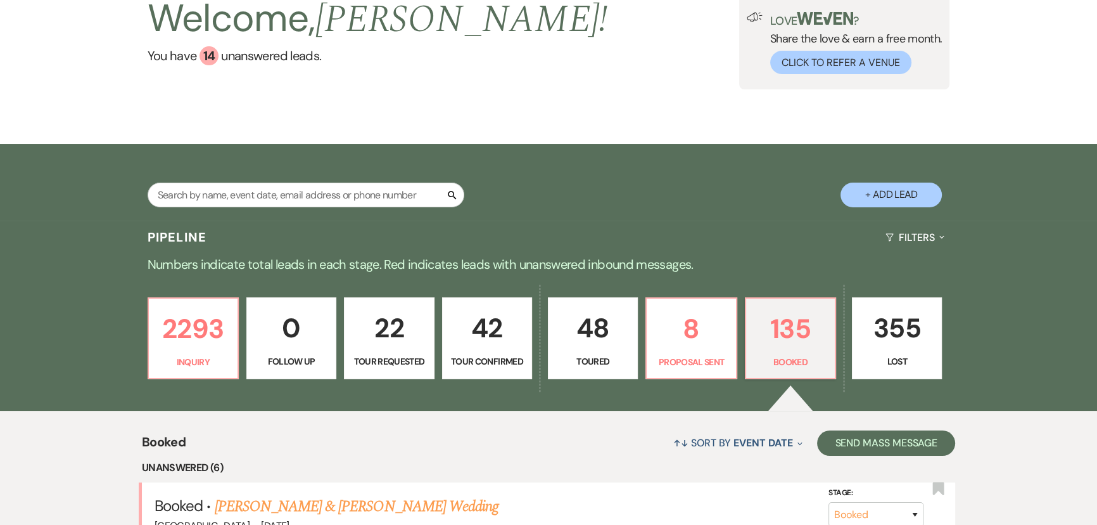
scroll to position [0, 0]
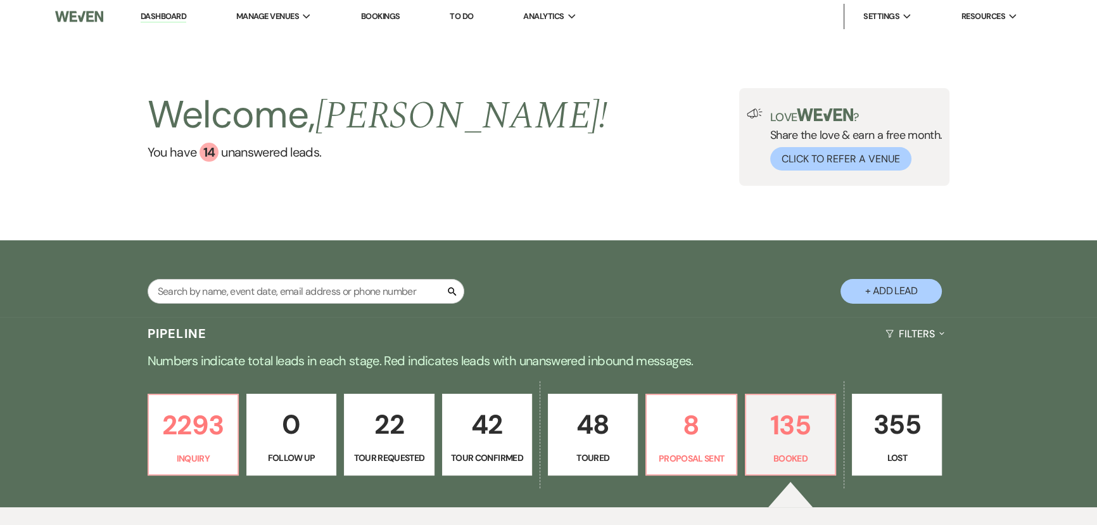
click at [145, 16] on link "Dashboard" at bounding box center [164, 17] width 46 height 12
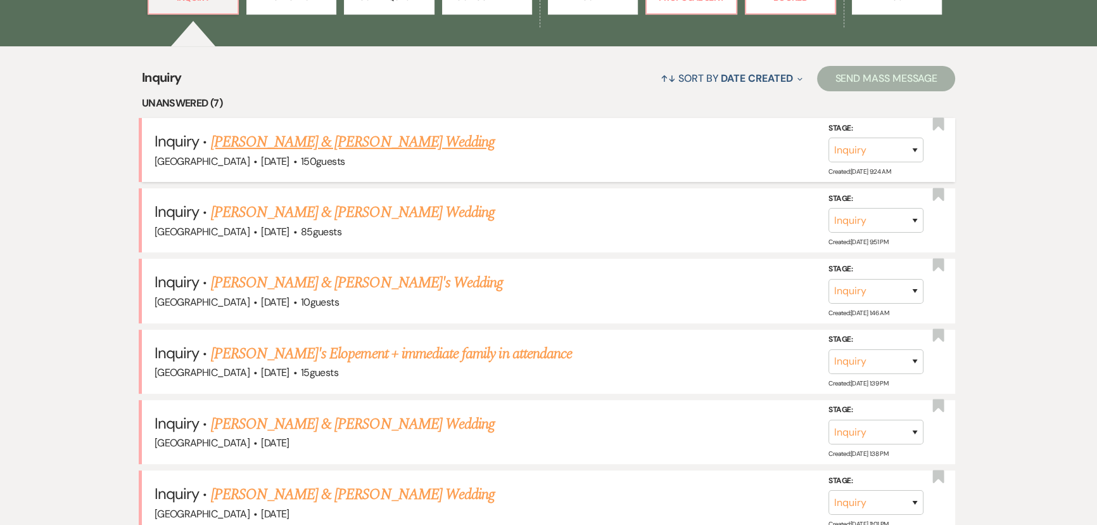
scroll to position [345, 0]
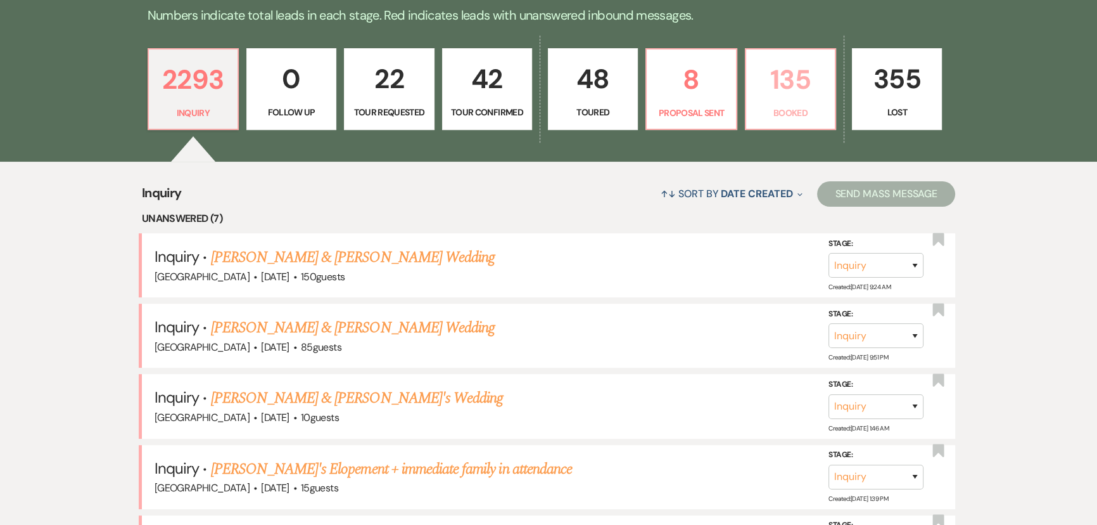
click at [787, 86] on p "135" at bounding box center [791, 79] width 74 height 42
select select "7"
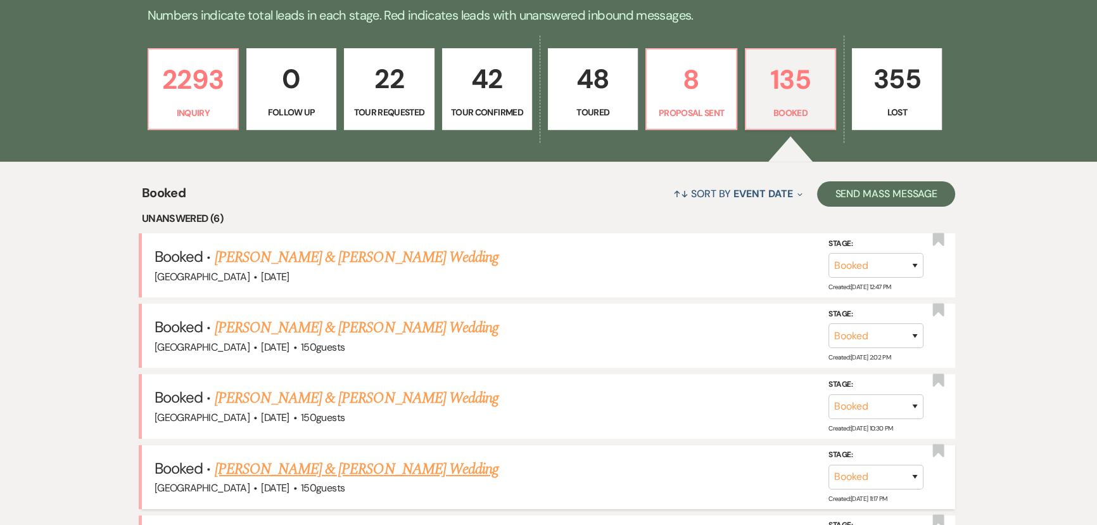
scroll to position [518, 0]
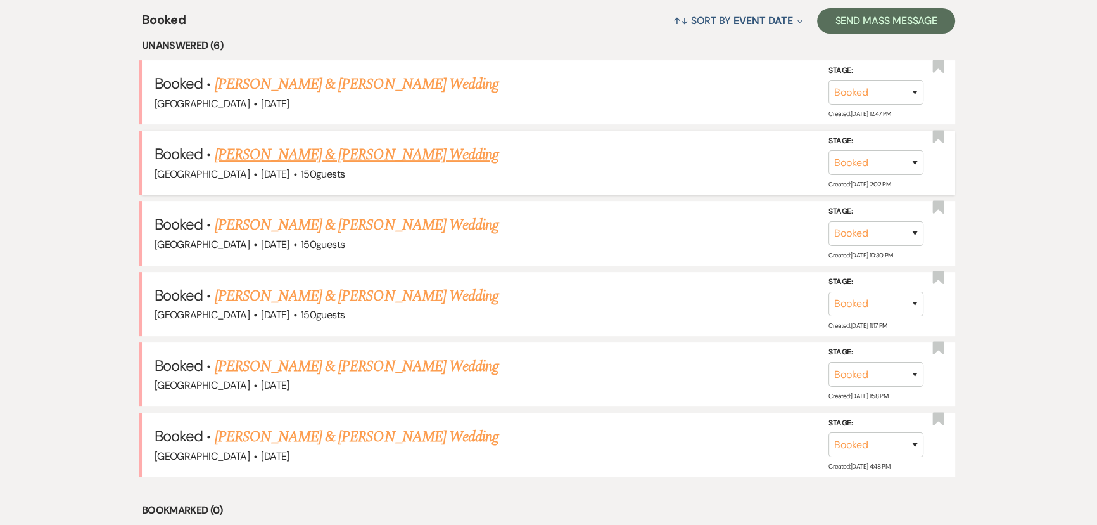
click at [402, 154] on link "[PERSON_NAME] & [PERSON_NAME] Wedding" at bounding box center [357, 154] width 284 height 23
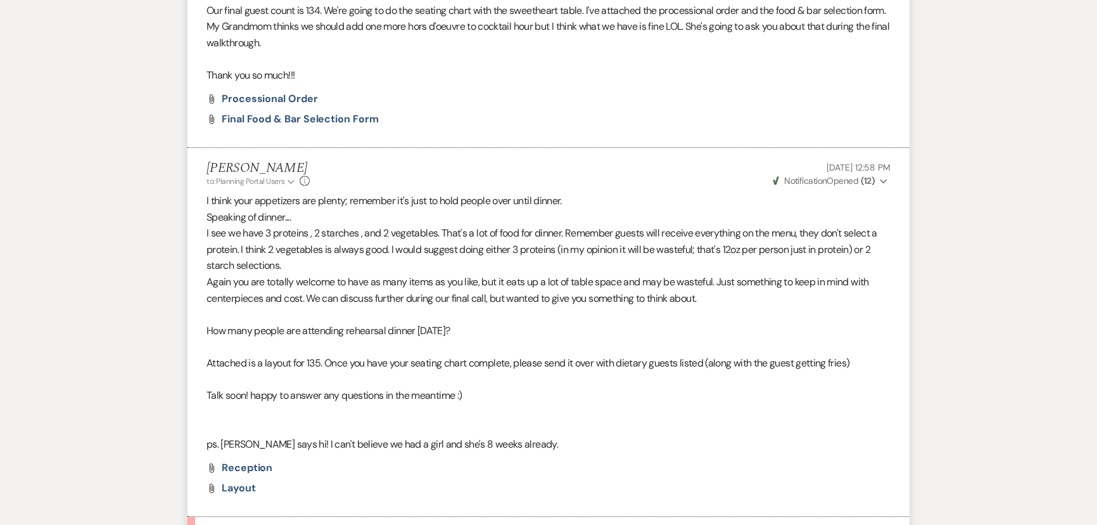
scroll to position [806, 0]
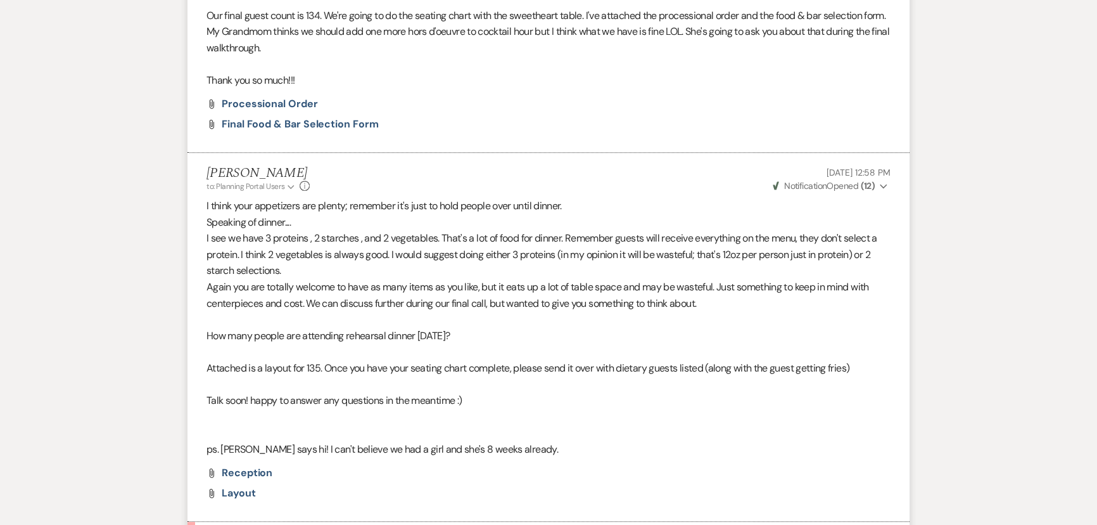
select select "7"
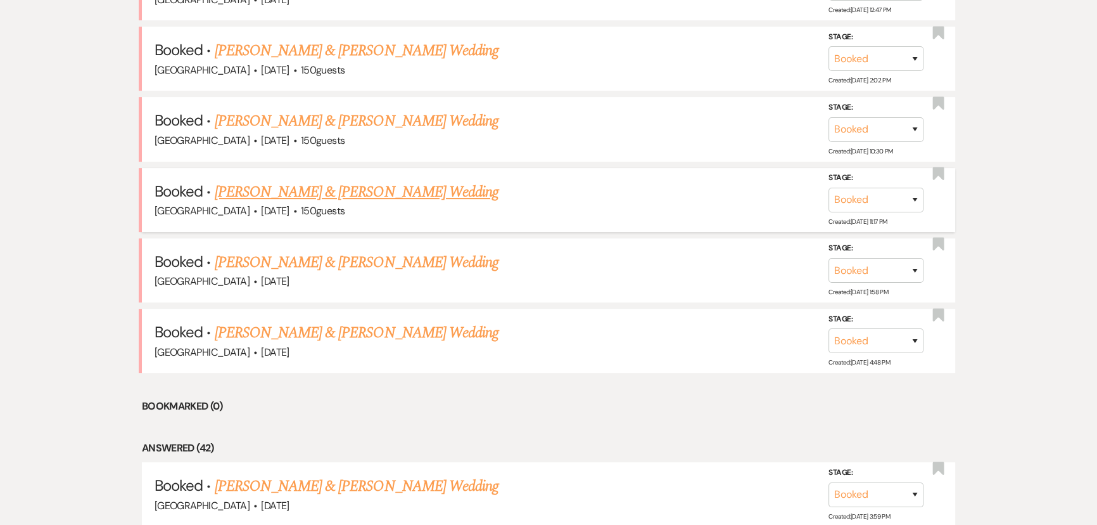
scroll to position [806, 0]
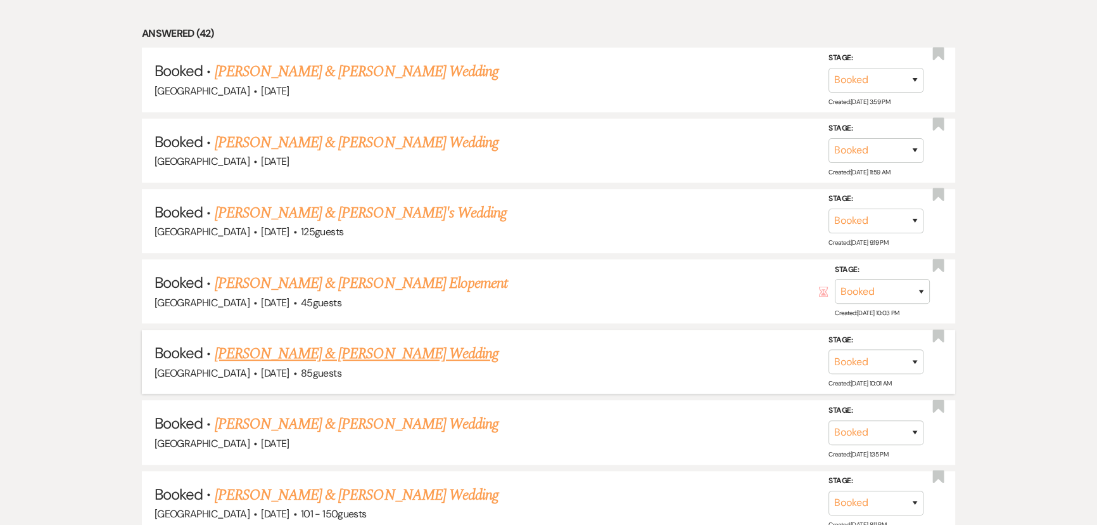
click at [347, 345] on link "[PERSON_NAME] & [PERSON_NAME] Wedding" at bounding box center [357, 353] width 284 height 23
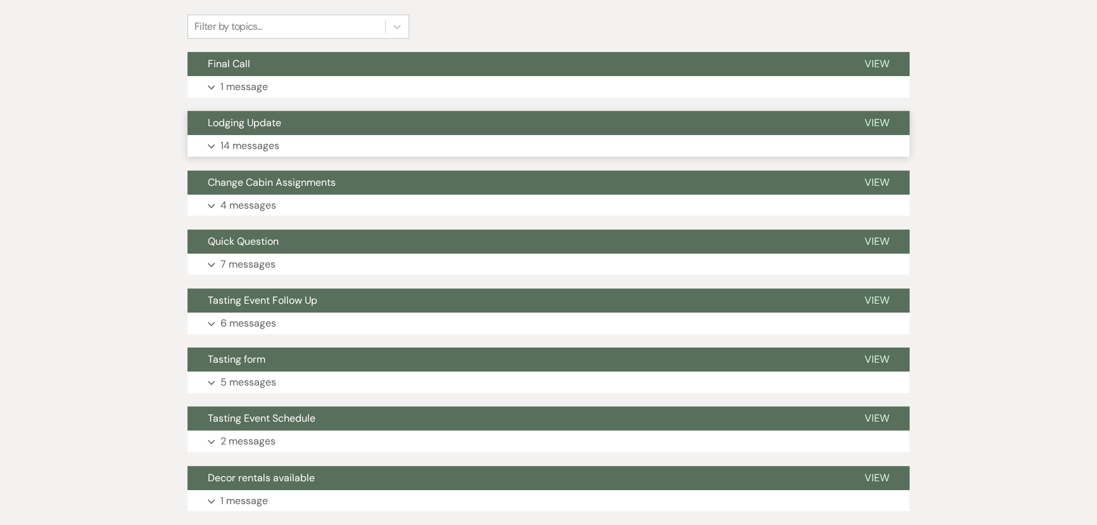
scroll to position [289, 0]
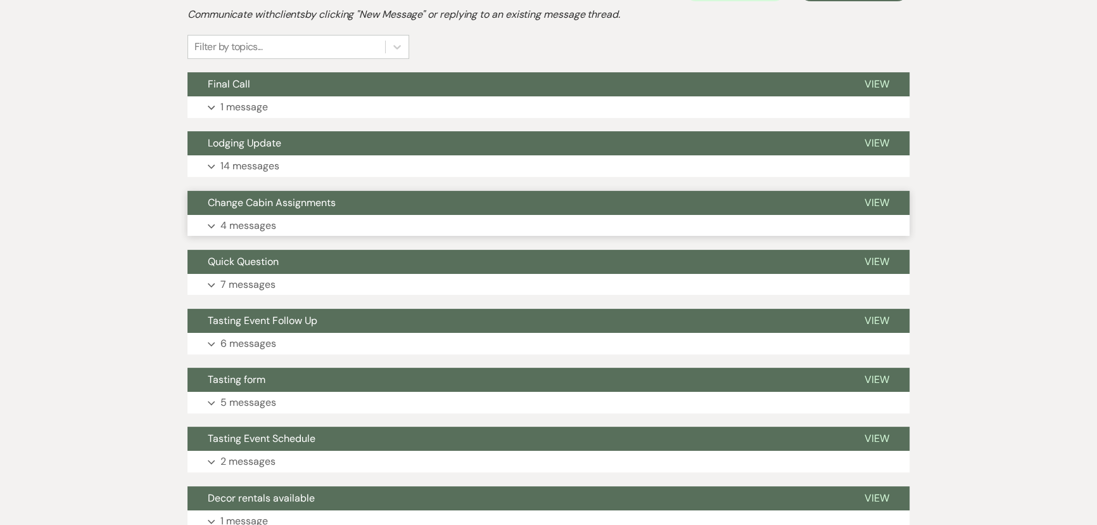
click at [248, 222] on p "4 messages" at bounding box center [249, 225] width 56 height 16
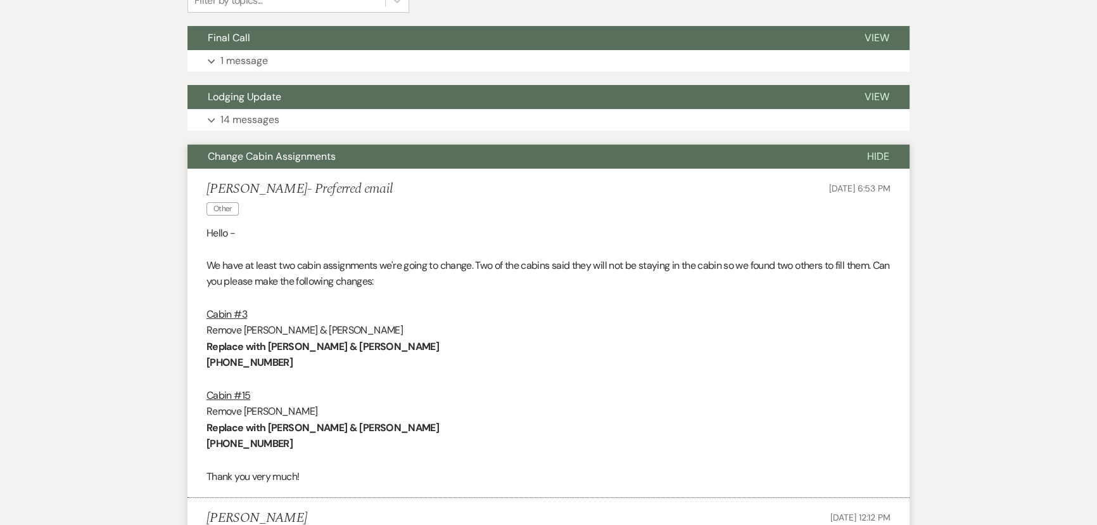
scroll to position [231, 0]
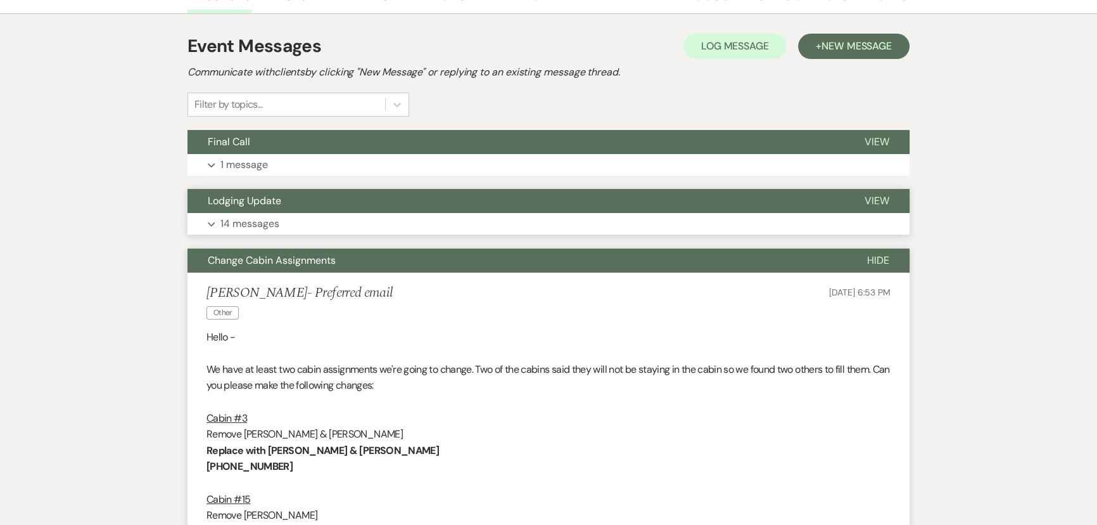
click at [260, 222] on p "14 messages" at bounding box center [250, 223] width 59 height 16
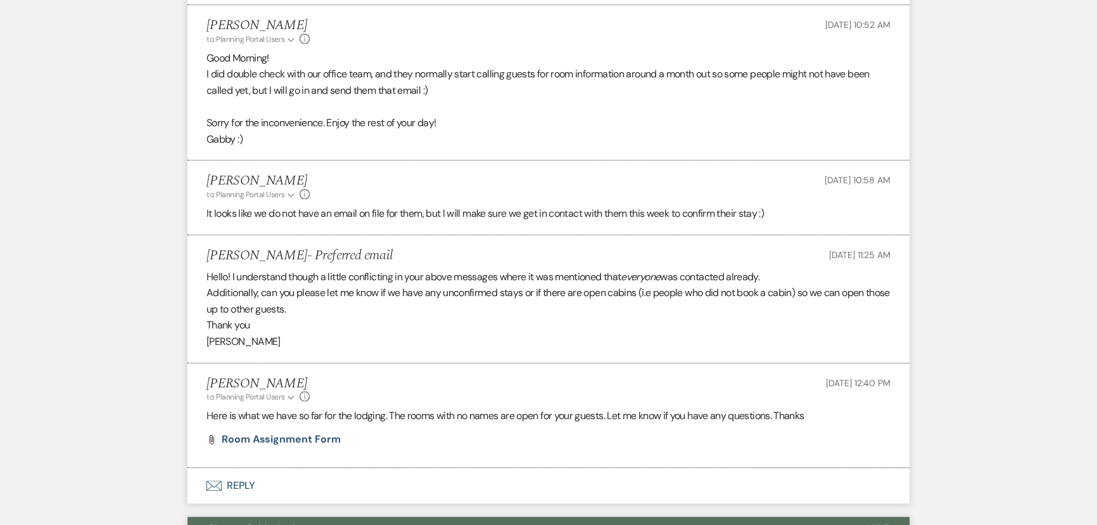
scroll to position [1326, 0]
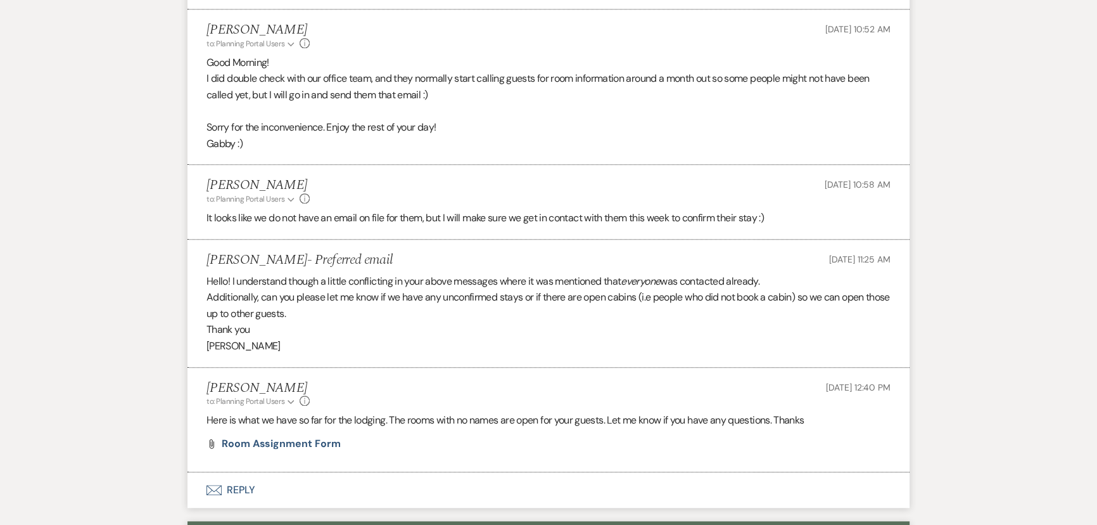
click at [236, 486] on button "Envelope Reply" at bounding box center [549, 489] width 722 height 35
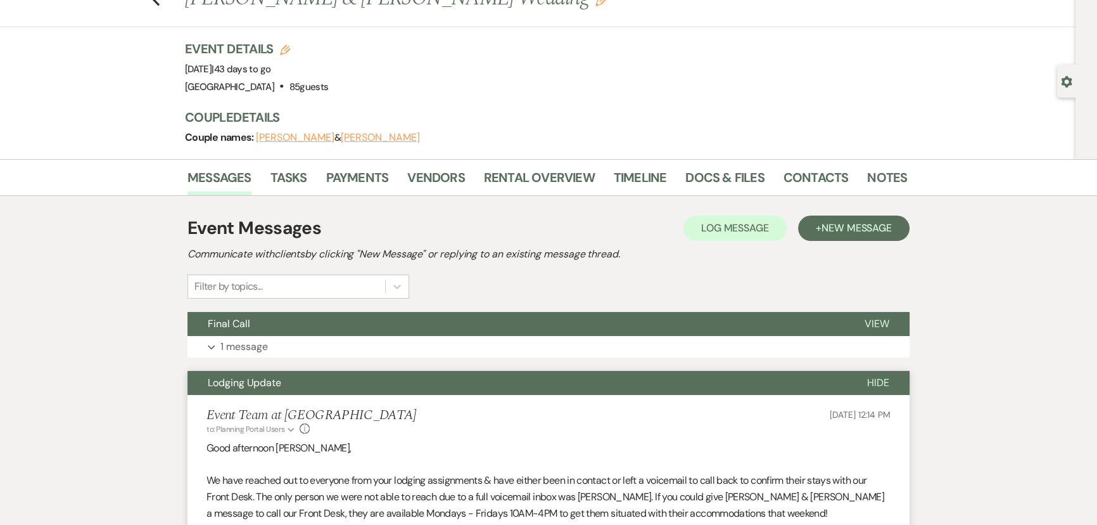
scroll to position [0, 0]
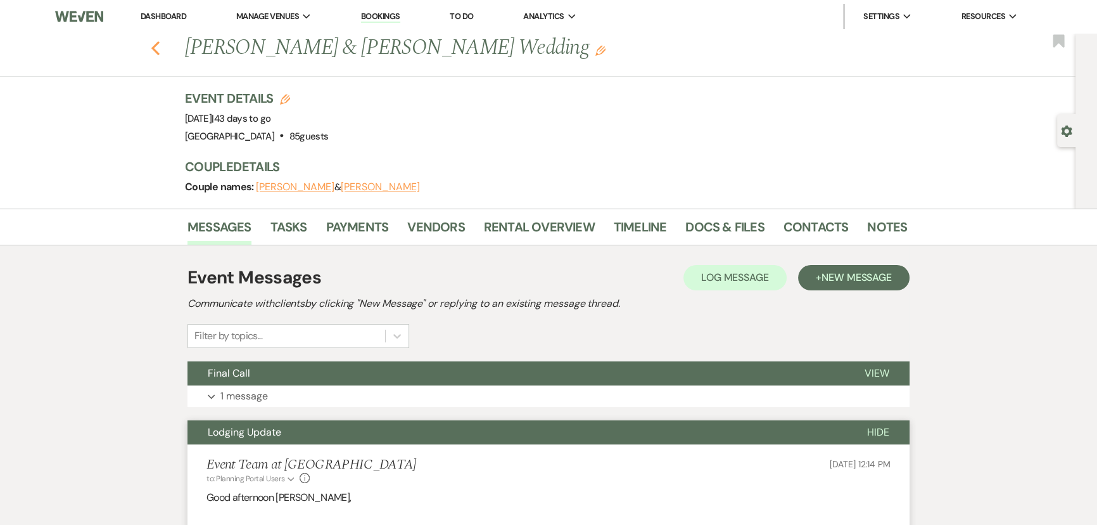
click at [158, 44] on icon "Previous" at bounding box center [156, 48] width 10 height 15
select select "7"
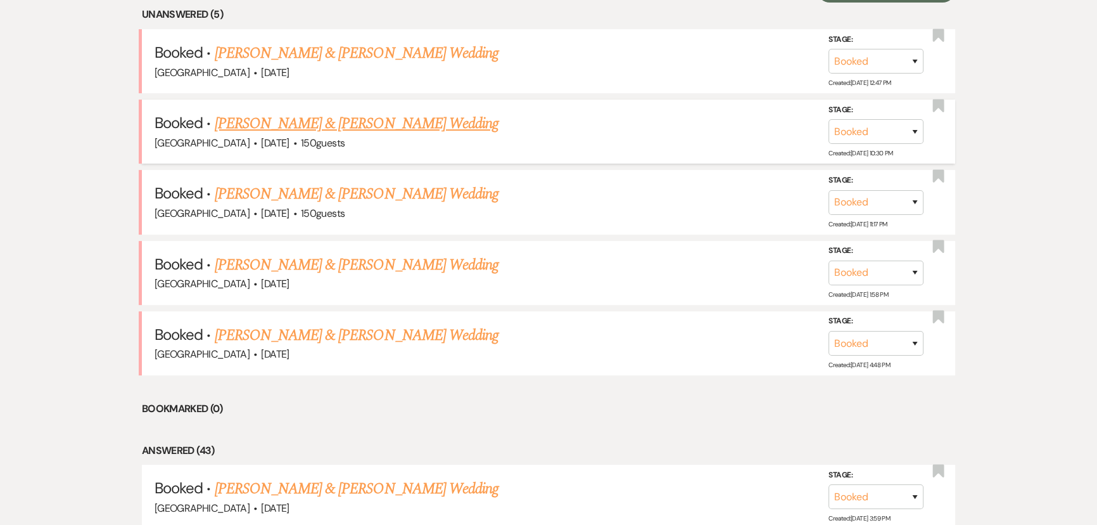
scroll to position [506, 0]
